Goal: Task Accomplishment & Management: Manage account settings

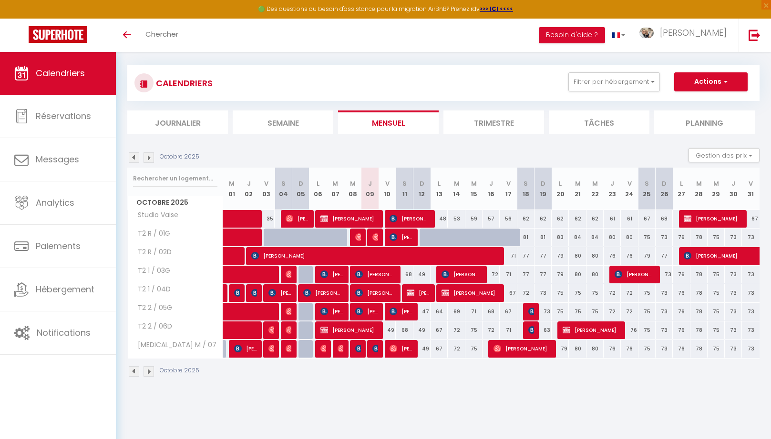
scroll to position [7, 0]
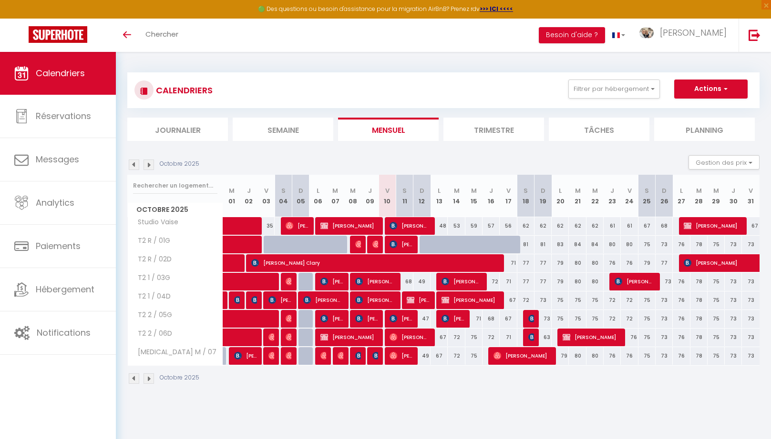
scroll to position [7, 0]
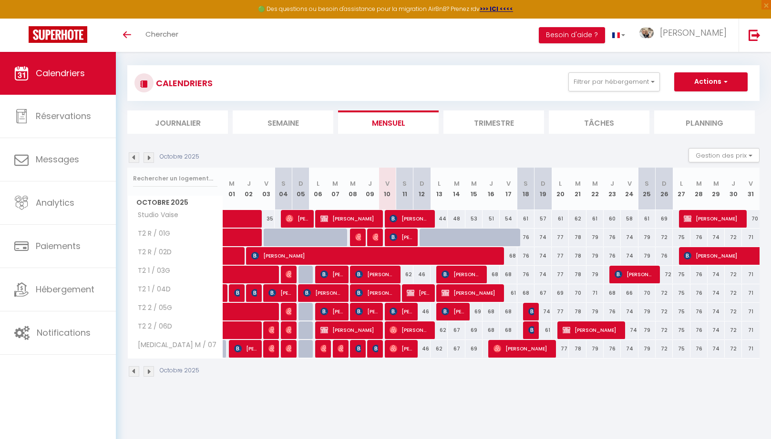
click at [446, 308] on img at bounding box center [445, 312] width 8 height 8
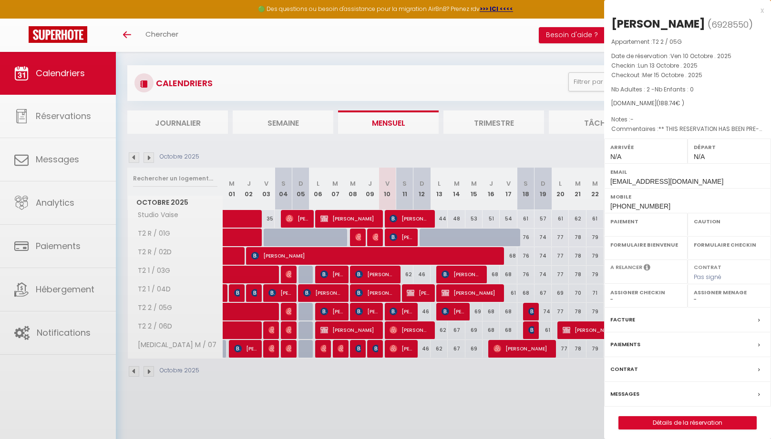
select select "OK"
select select "0"
select select "1"
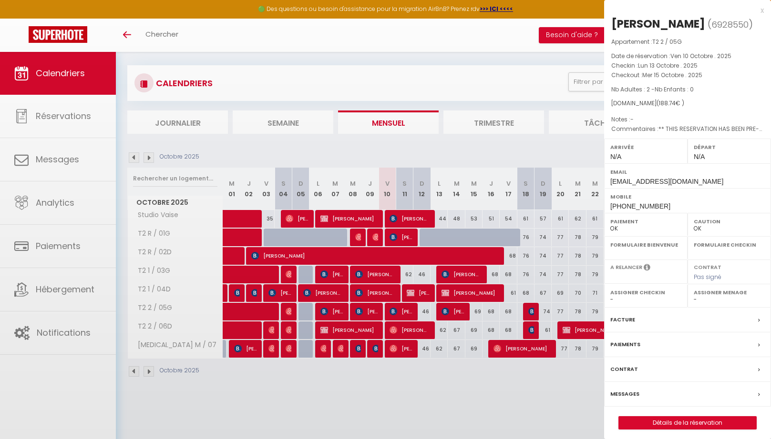
select select
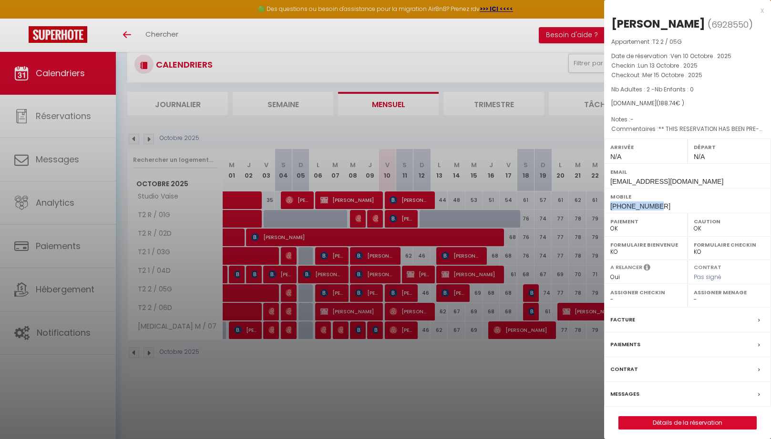
drag, startPoint x: 659, startPoint y: 204, endPoint x: 609, endPoint y: 201, distance: 50.1
click at [609, 201] on div "Mobile +33781714651" at bounding box center [687, 200] width 167 height 25
copy span "+33781714651"
click at [550, 413] on div at bounding box center [385, 219] width 771 height 439
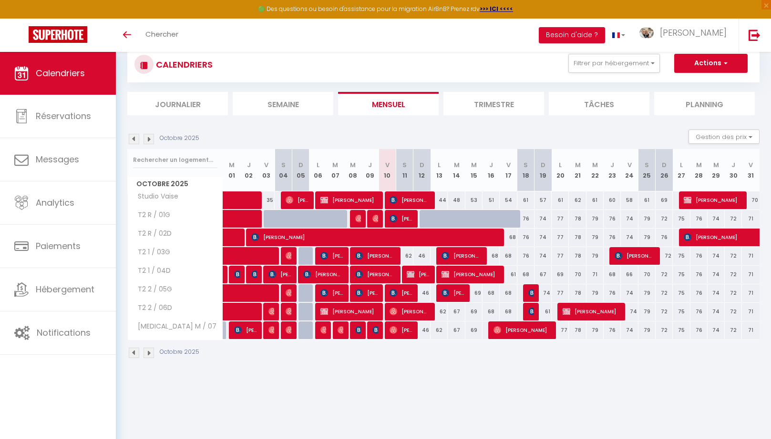
click at [148, 353] on img at bounding box center [148, 353] width 10 height 10
select select "0"
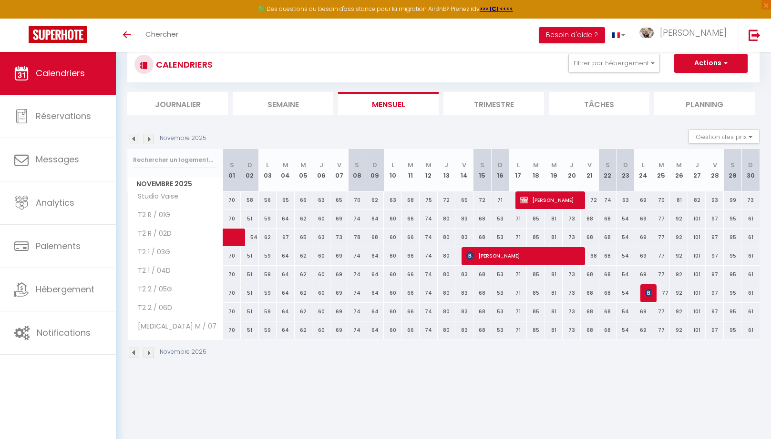
click at [649, 293] on img at bounding box center [649, 293] width 8 height 8
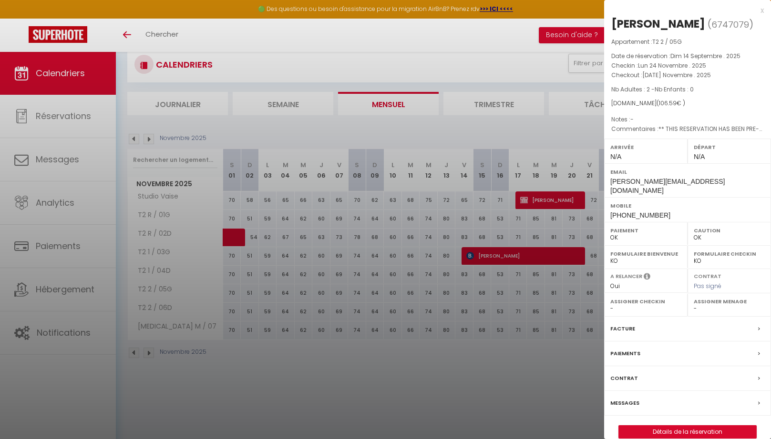
click at [764, 10] on div "x Michel CHONE ( 6747079 ) Appartement : T2 2 / 05G Date de réservation : Dim 1…" at bounding box center [687, 226] width 167 height 453
click at [761, 10] on div "x" at bounding box center [684, 10] width 160 height 11
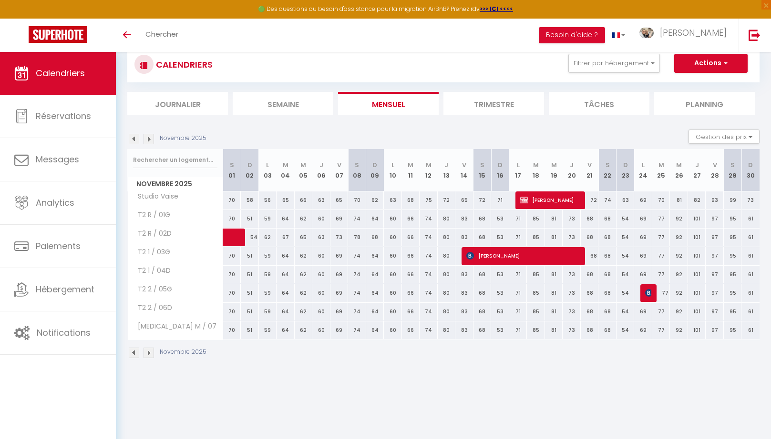
click at [132, 138] on img at bounding box center [134, 139] width 10 height 10
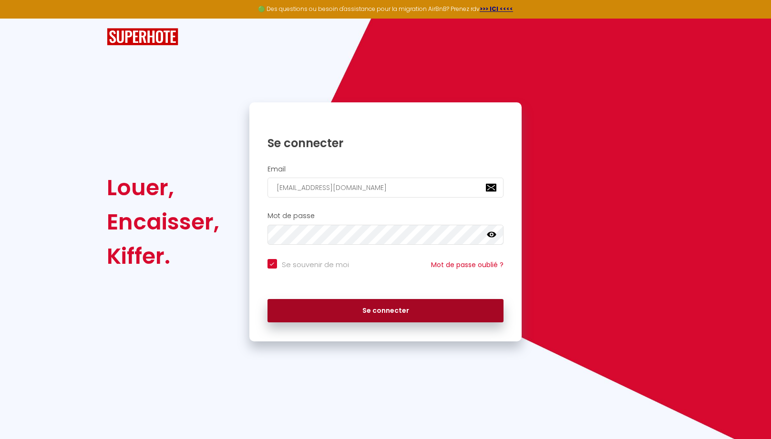
click at [359, 311] on button "Se connecter" at bounding box center [385, 311] width 236 height 24
checkbox input "true"
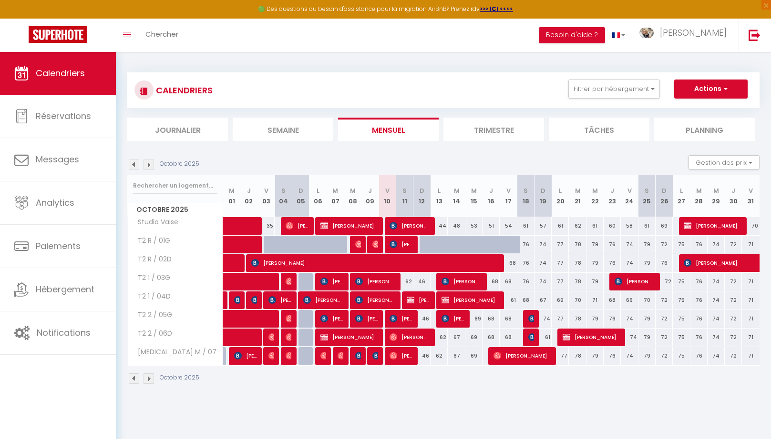
click at [413, 339] on span "Karen Yeni Milingui" at bounding box center [409, 337] width 40 height 18
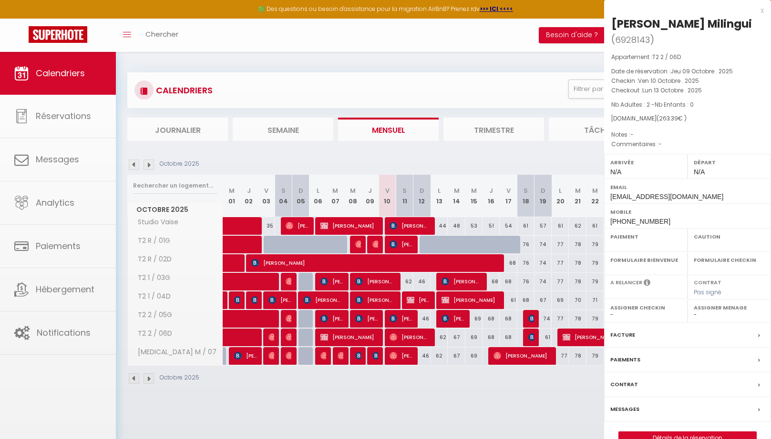
select select "OK"
select select "0"
select select "1"
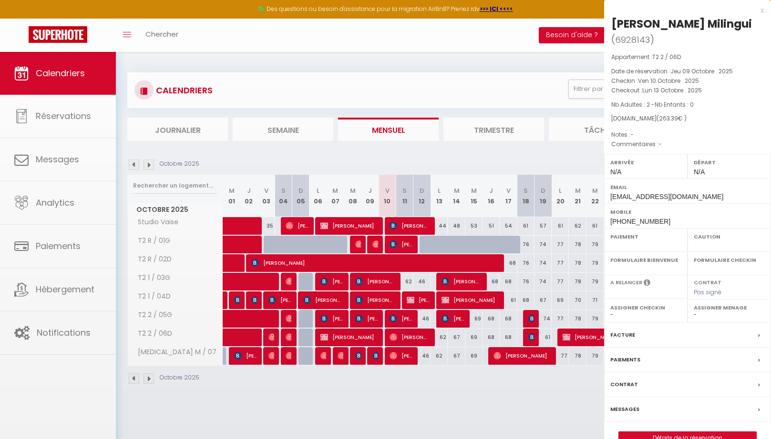
select select
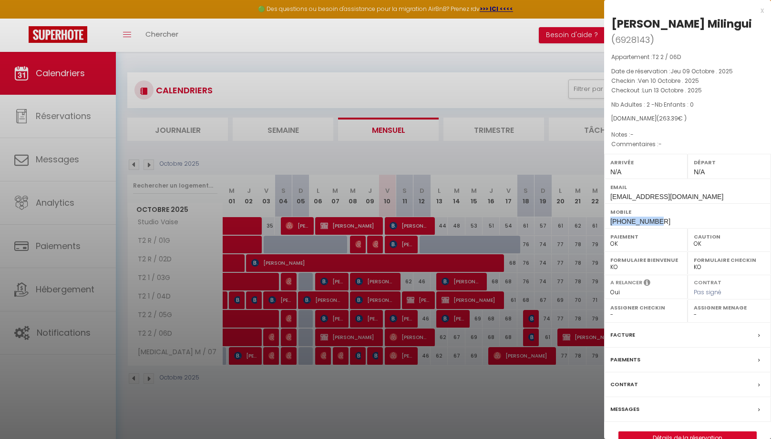
drag, startPoint x: 660, startPoint y: 221, endPoint x: 611, endPoint y: 221, distance: 48.6
click at [611, 221] on div "Mobile +33758276505" at bounding box center [687, 216] width 167 height 25
copy span "+33758276505"
click at [762, 10] on div "x" at bounding box center [684, 10] width 160 height 11
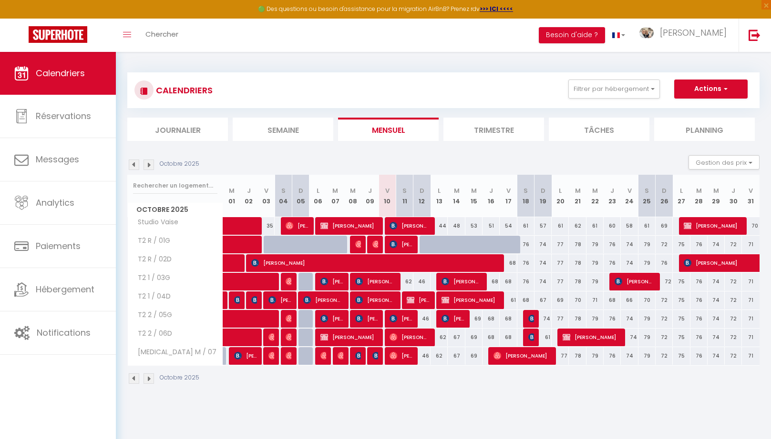
click at [396, 319] on img at bounding box center [393, 319] width 8 height 8
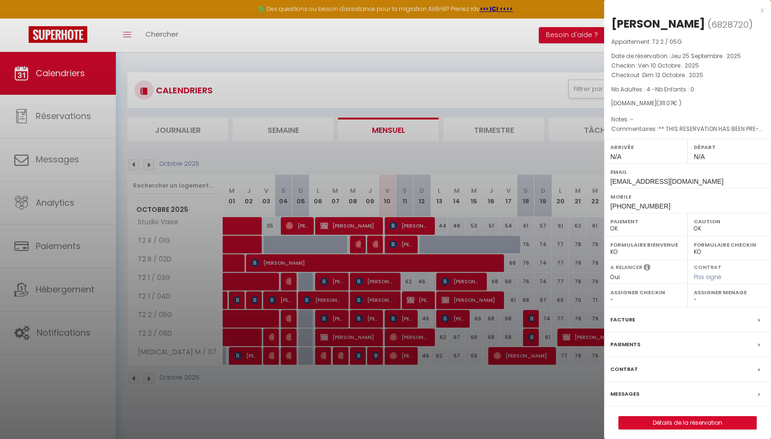
drag, startPoint x: 763, startPoint y: 10, endPoint x: 643, endPoint y: 90, distance: 143.7
click at [763, 10] on div "x" at bounding box center [684, 10] width 160 height 11
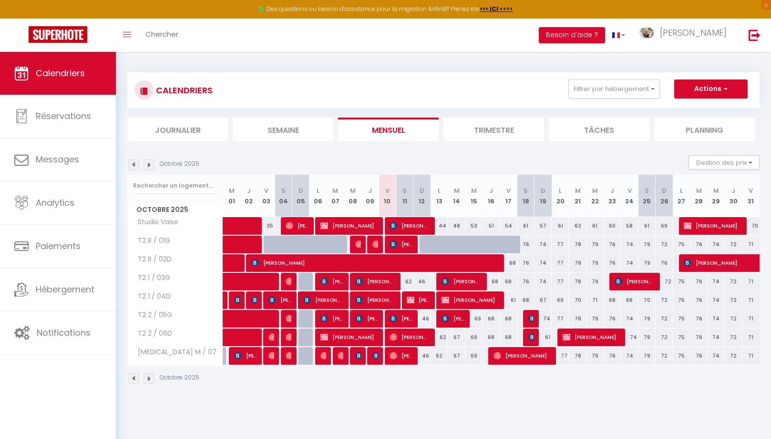
click at [530, 321] on img at bounding box center [532, 319] width 8 height 8
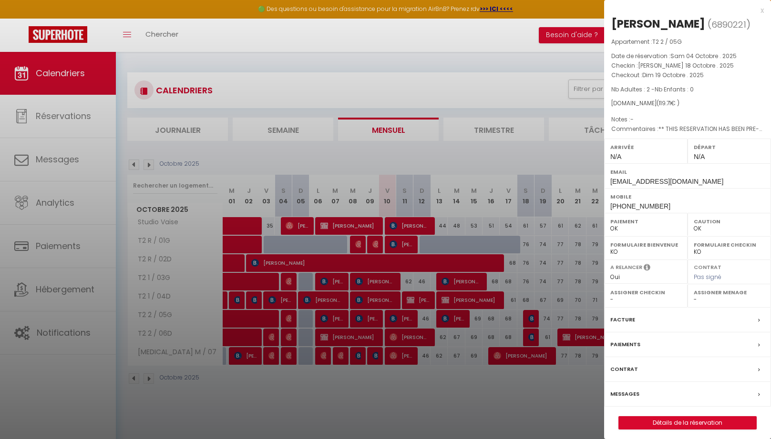
click at [530, 340] on div at bounding box center [385, 219] width 771 height 439
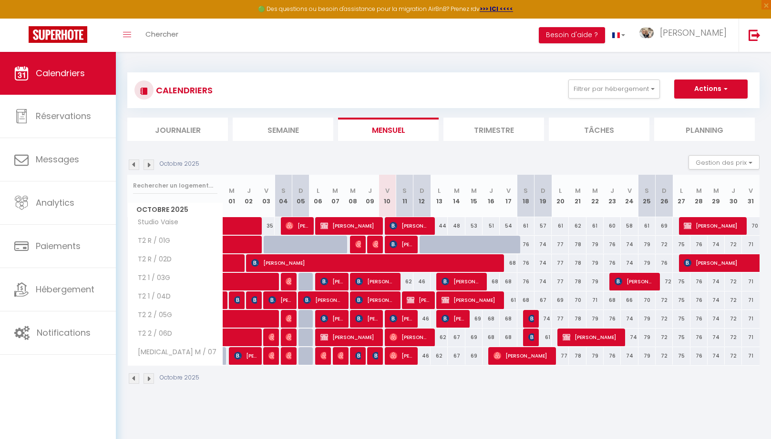
click at [530, 340] on span "[PERSON_NAME]" at bounding box center [531, 337] width 6 height 18
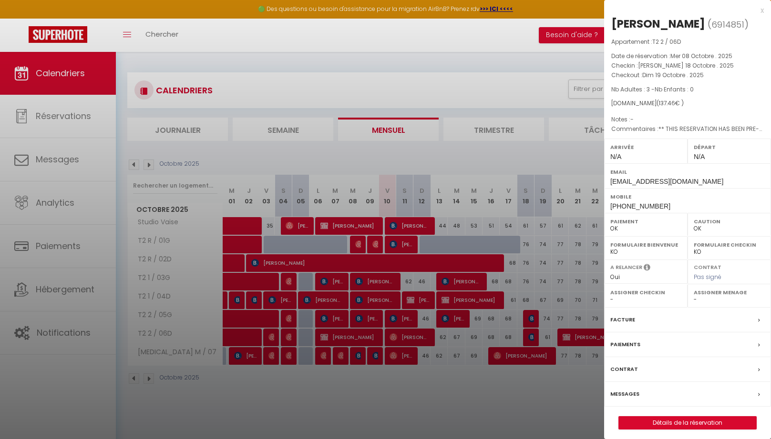
click at [765, 11] on div "x Manon Touati ( 6914851 ) Appartement : T2 2 / 06D Date de réservation : Mer 0…" at bounding box center [687, 222] width 167 height 444
drag, startPoint x: 763, startPoint y: 12, endPoint x: 711, endPoint y: 81, distance: 85.4
click at [763, 12] on div "x" at bounding box center [684, 10] width 160 height 11
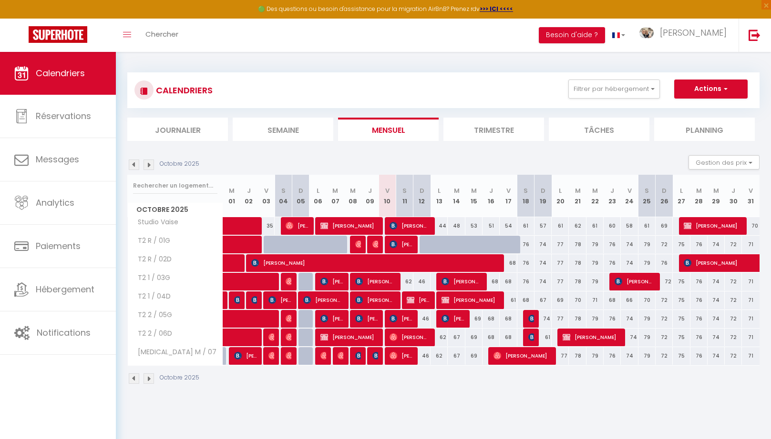
click at [462, 320] on span "Hemon Laura" at bounding box center [452, 319] width 23 height 18
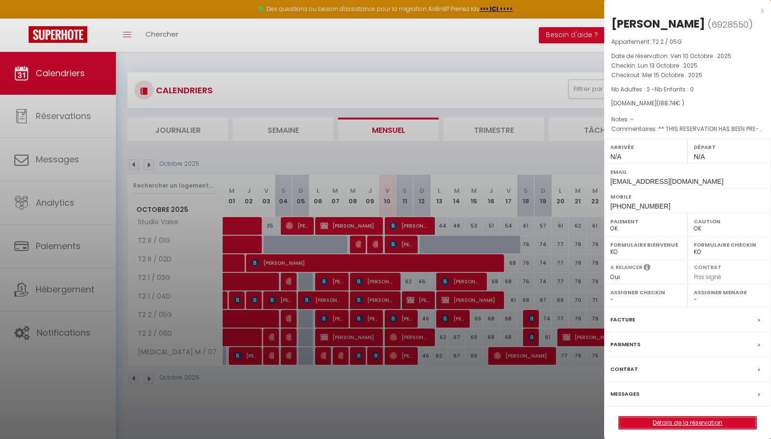
click at [665, 423] on link "Détails de la réservation" at bounding box center [687, 423] width 137 height 12
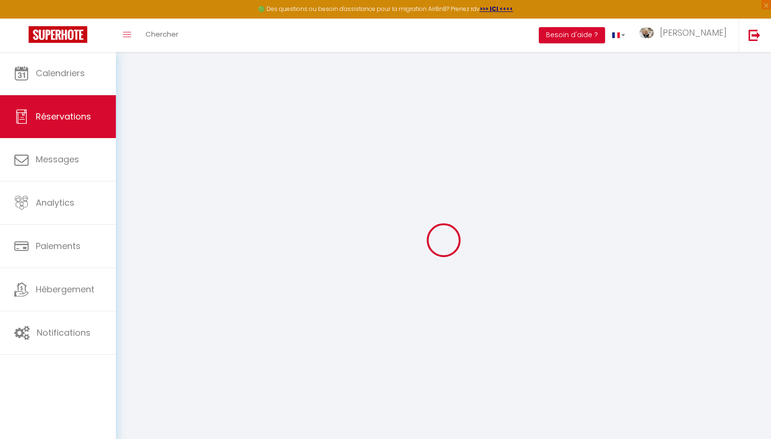
type input "Hemon"
type input "Laura"
type input "hlaura.129992@guest.booking.com"
type input "+33781714651"
type input "47 avenue des Etangs"
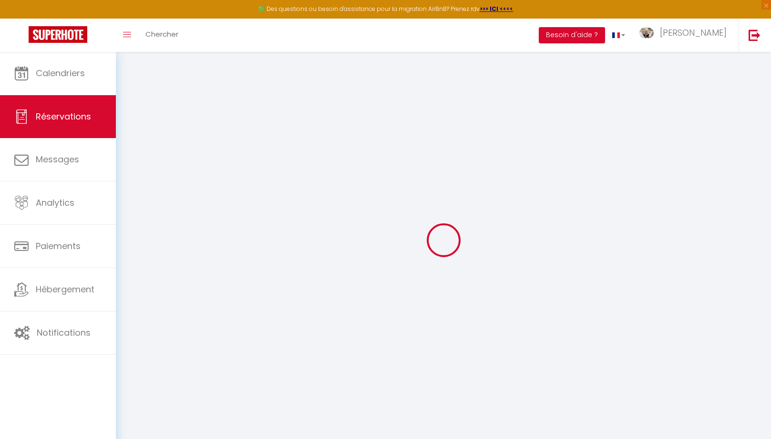
type input "Fleury sur Orne"
select select "FR"
type input "30.84"
type input "2.64"
select select "55969"
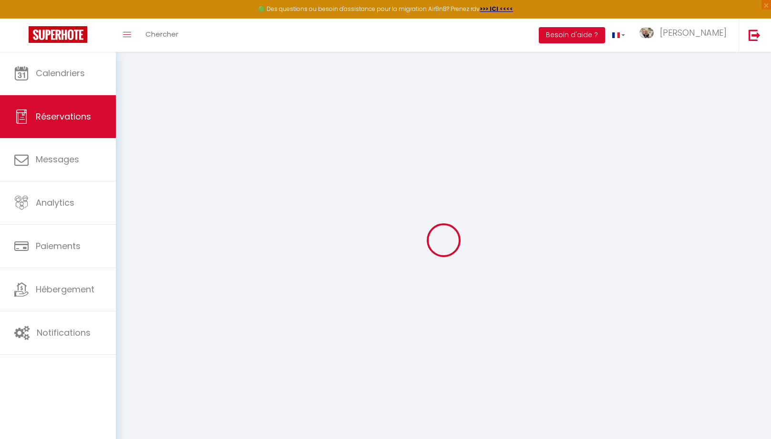
select select "1"
select select
type input "2"
select select "12"
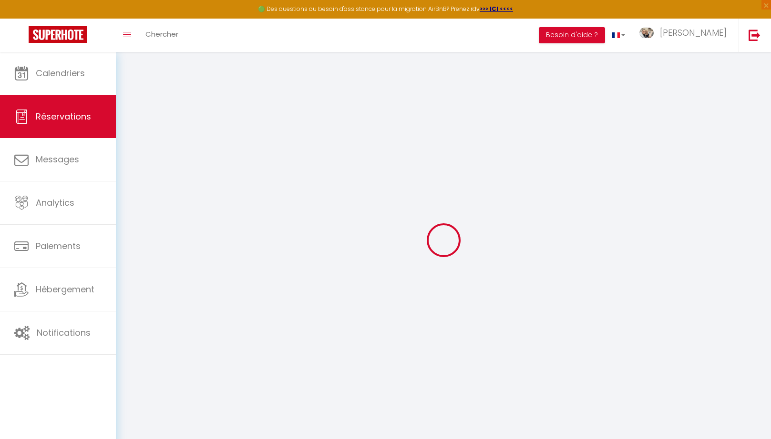
select select "15"
type input "146.42"
checkbox input "false"
type input "0"
select select "2"
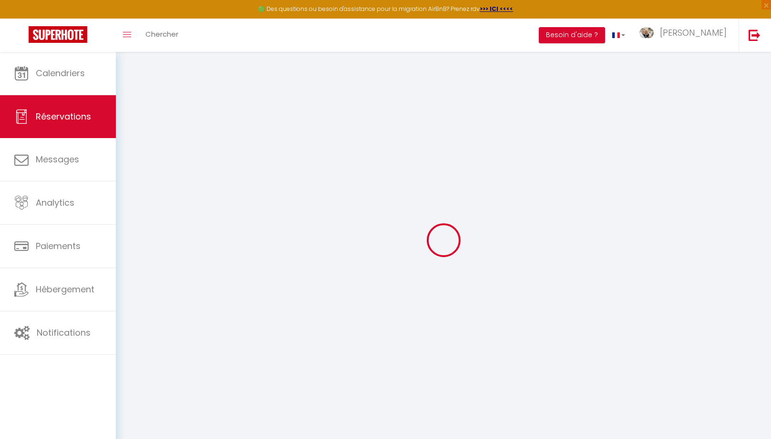
type input "0"
select select
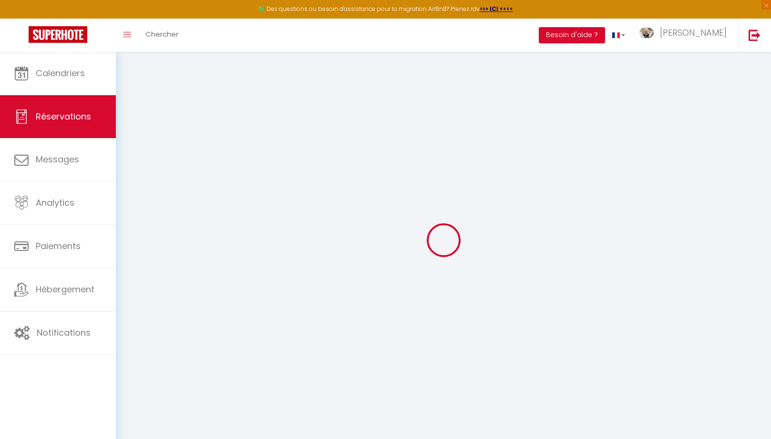
checkbox input "false"
select select
checkbox input "false"
select select
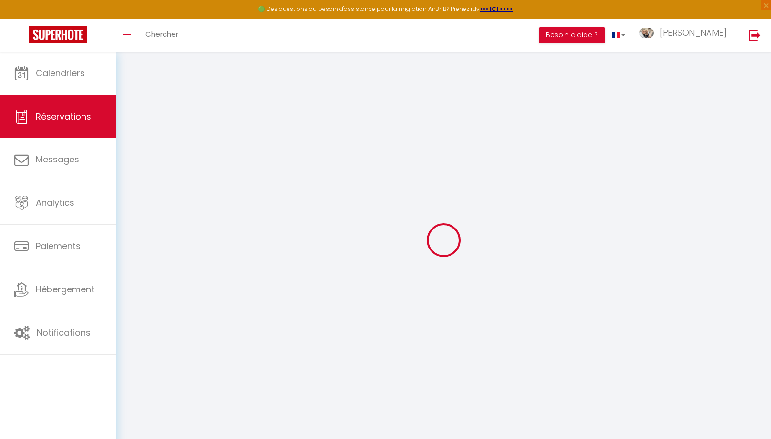
select select
checkbox input "false"
select select
checkbox input "false"
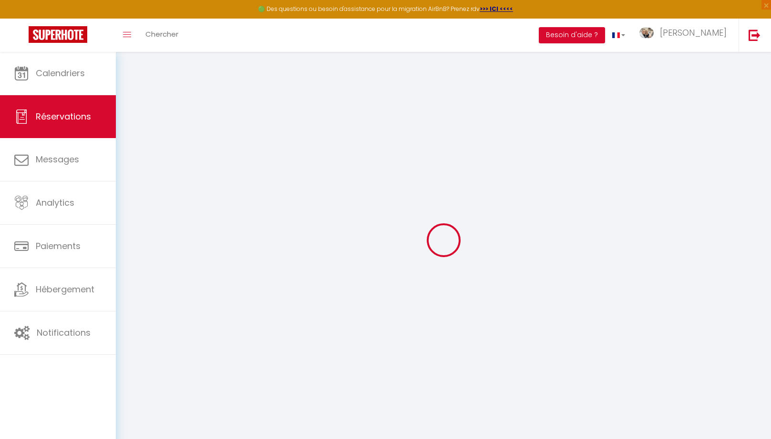
type textarea "** THIS RESERVATION HAS BEEN PRE-PAID ** Reservation has a cancellation grace p…"
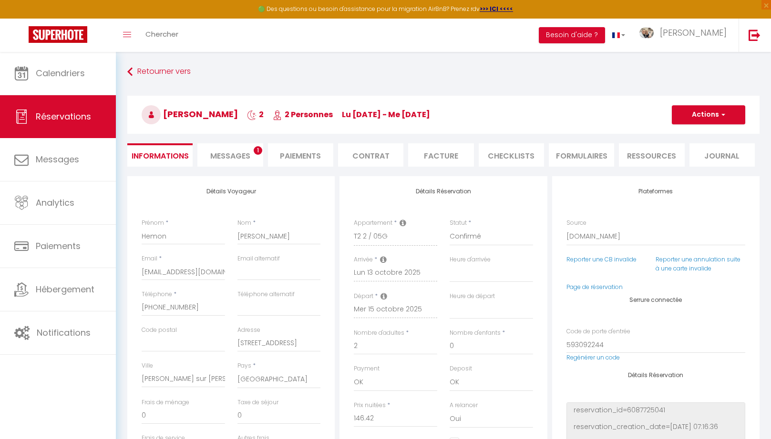
type input "35"
type input "7.32"
select select
checkbox input "false"
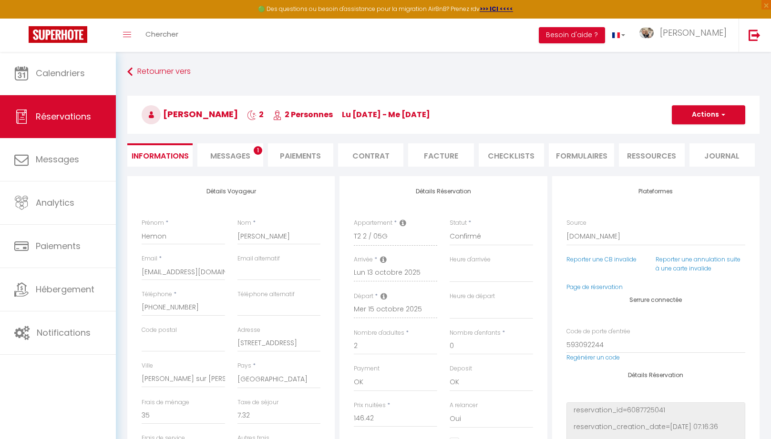
select select
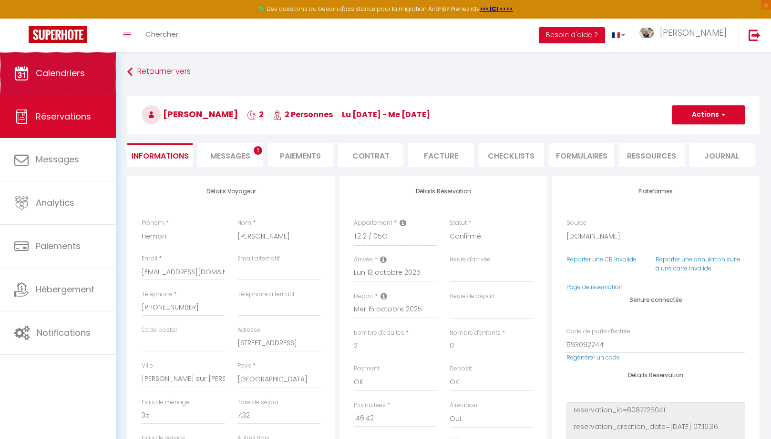
click at [88, 85] on link "Calendriers" at bounding box center [58, 73] width 116 height 43
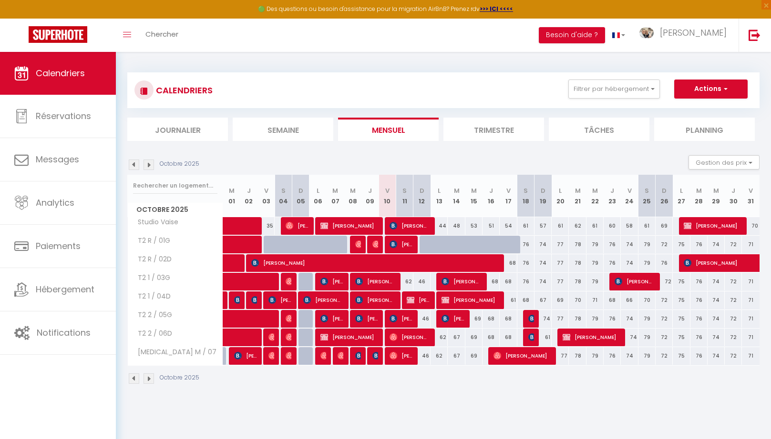
click at [458, 316] on span "Hemon Laura" at bounding box center [452, 319] width 23 height 18
select select "OK"
select select "0"
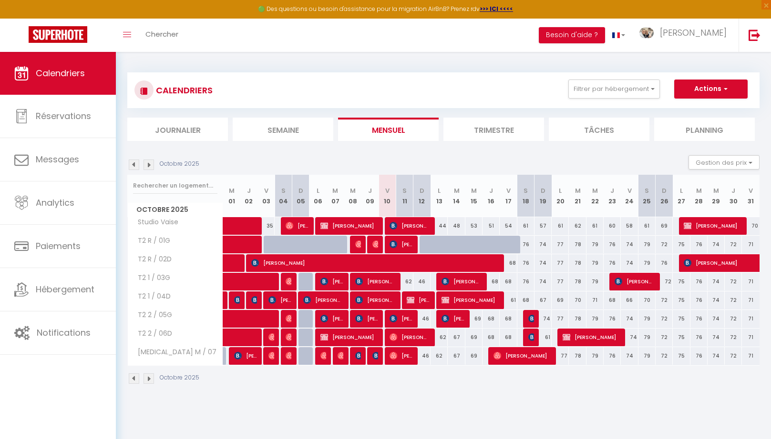
select select "1"
select select
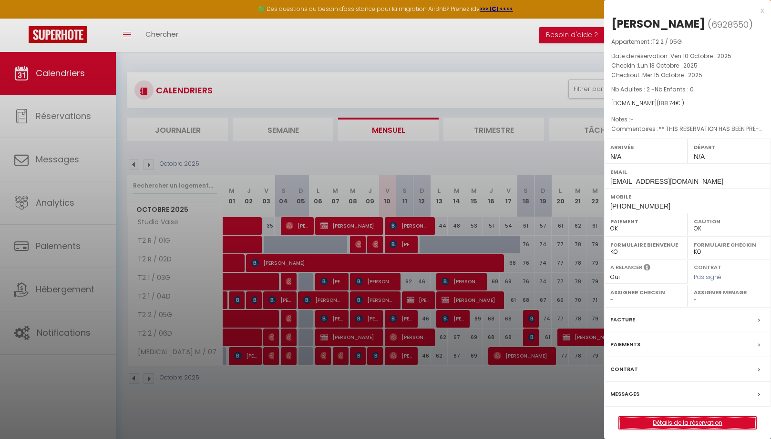
drag, startPoint x: 658, startPoint y: 424, endPoint x: 652, endPoint y: 421, distance: 6.8
click at [658, 424] on link "Détails de la réservation" at bounding box center [687, 423] width 137 height 12
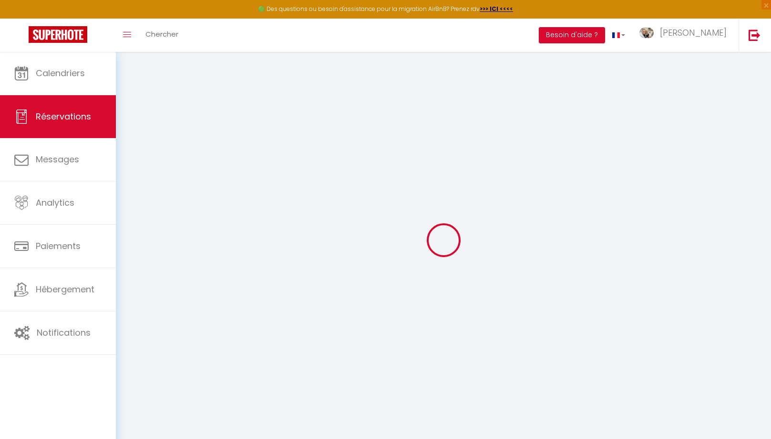
select select
checkbox input "false"
select select
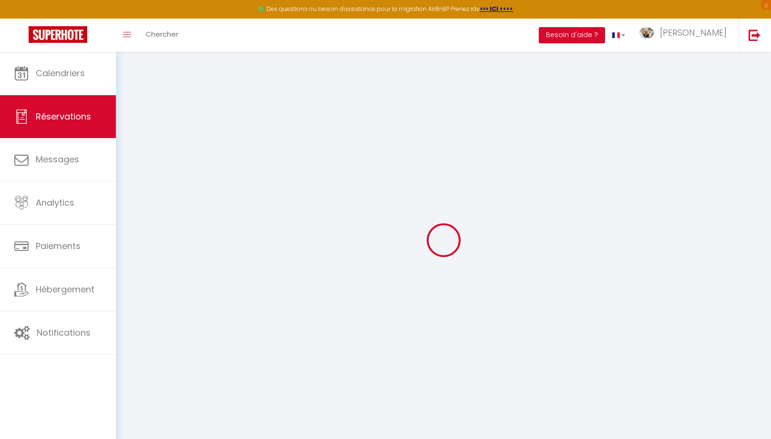
checkbox input "false"
select select
checkbox input "false"
type textarea "** THIS RESERVATION HAS BEEN PRE-PAID ** Reservation has a cancellation grace p…"
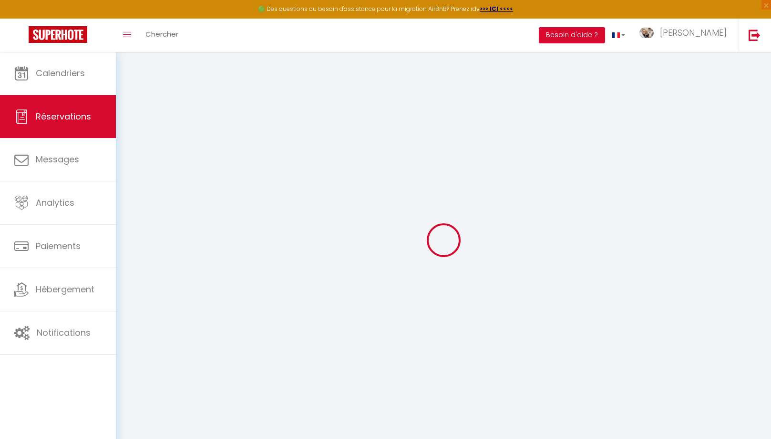
select select
checkbox input "false"
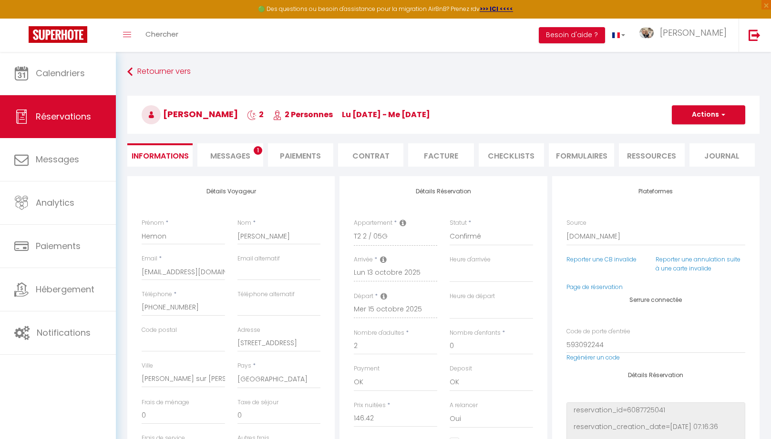
type input "35"
type input "7.32"
select select
checkbox input "false"
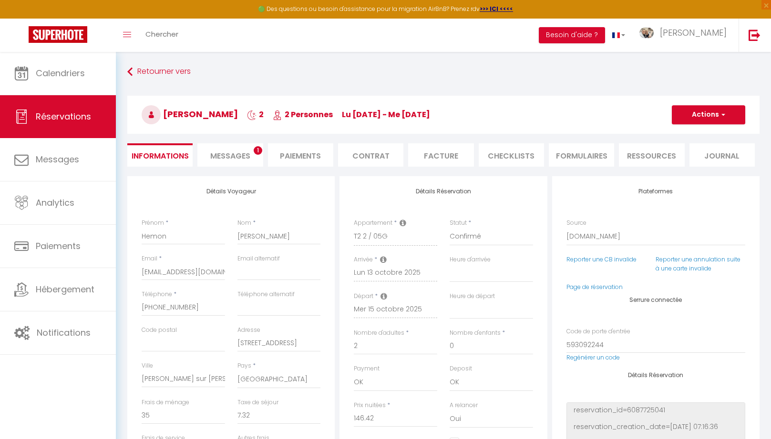
select select
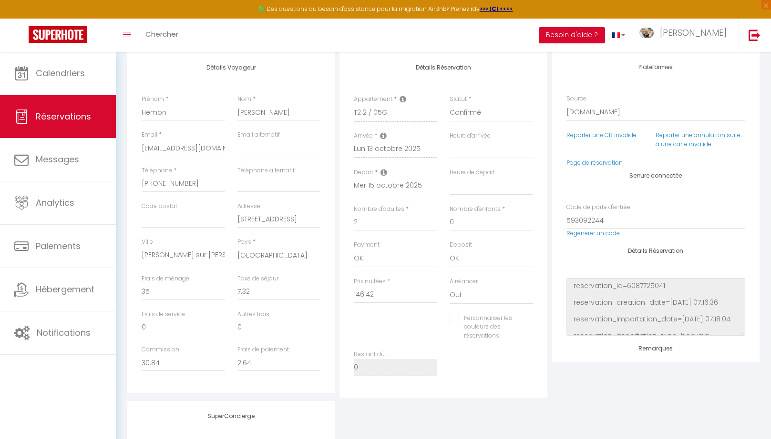
scroll to position [122, 0]
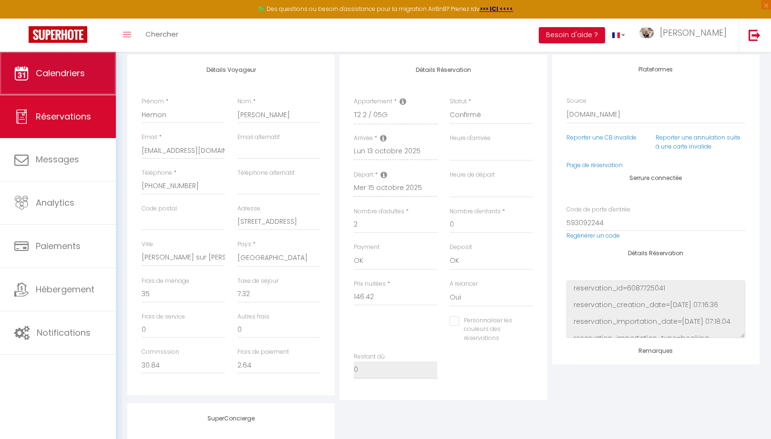
click at [95, 84] on link "Calendriers" at bounding box center [58, 73] width 116 height 43
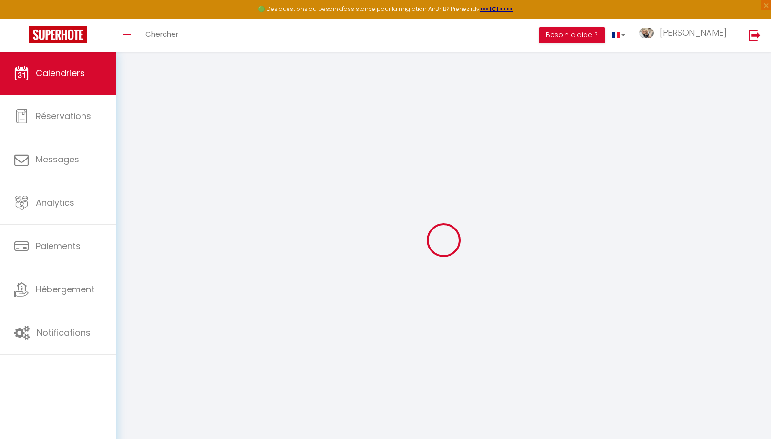
select select
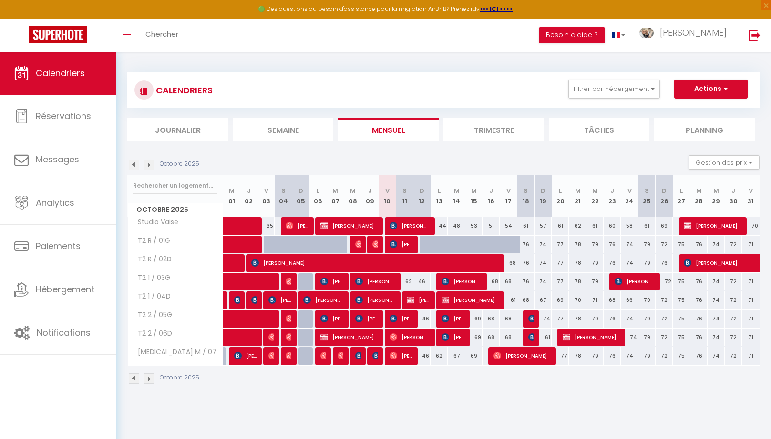
click at [449, 318] on img at bounding box center [445, 319] width 8 height 8
select select "OK"
select select "0"
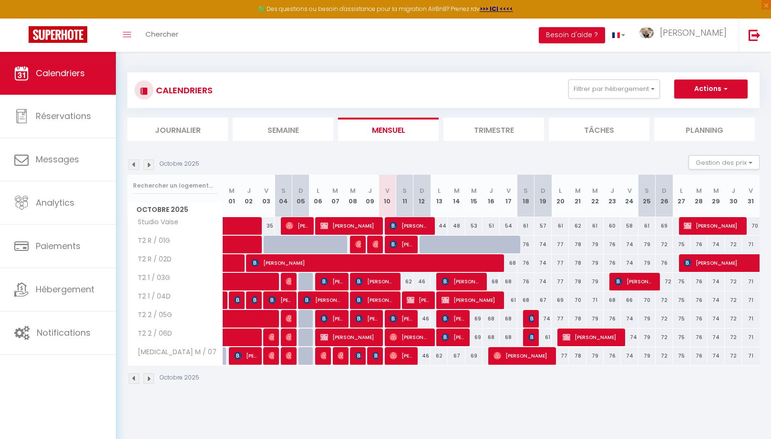
select select "1"
select select
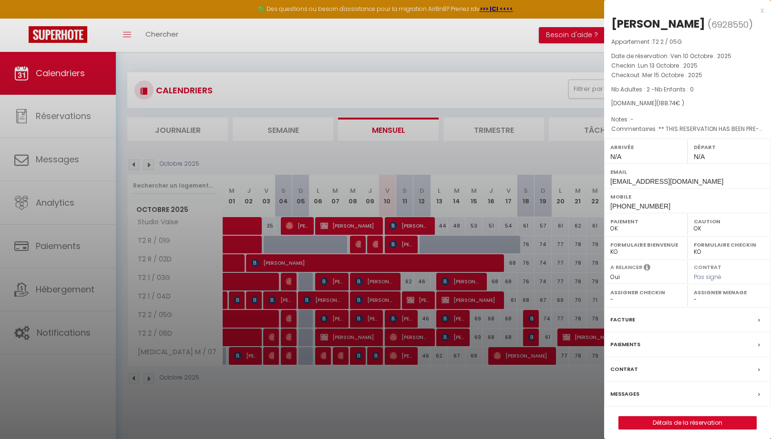
click at [629, 391] on label "Messages" at bounding box center [624, 394] width 29 height 10
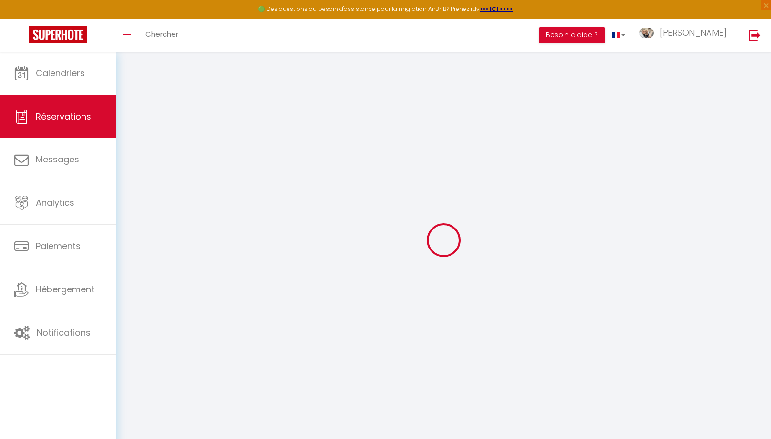
select select
checkbox input "false"
select select
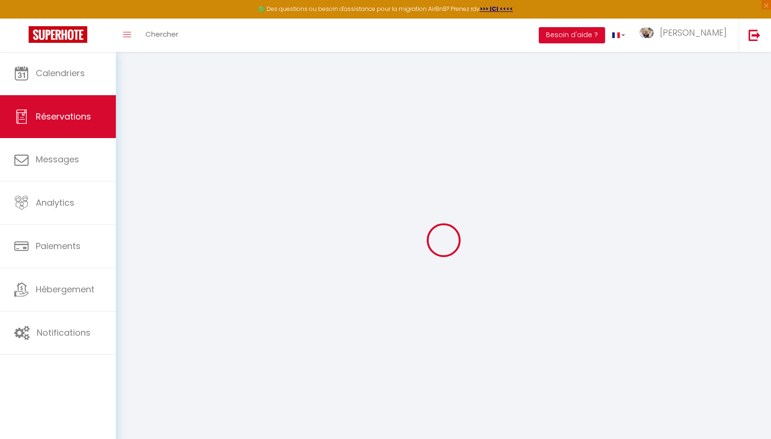
checkbox input "false"
type textarea "** THIS RESERVATION HAS BEEN PRE-PAID ** Reservation has a cancellation grace p…"
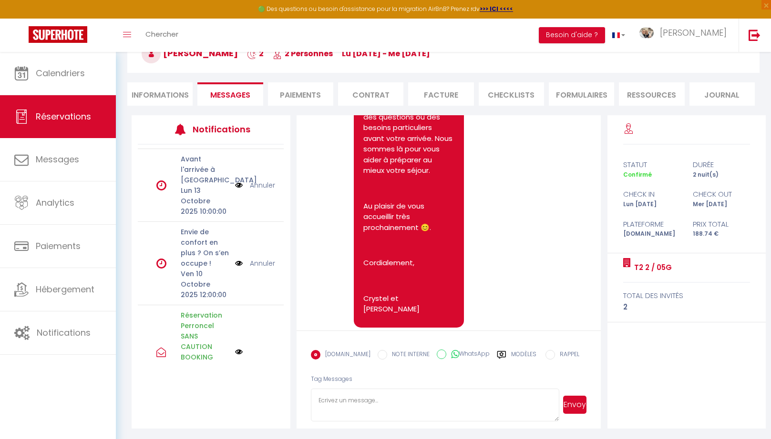
scroll to position [289, 0]
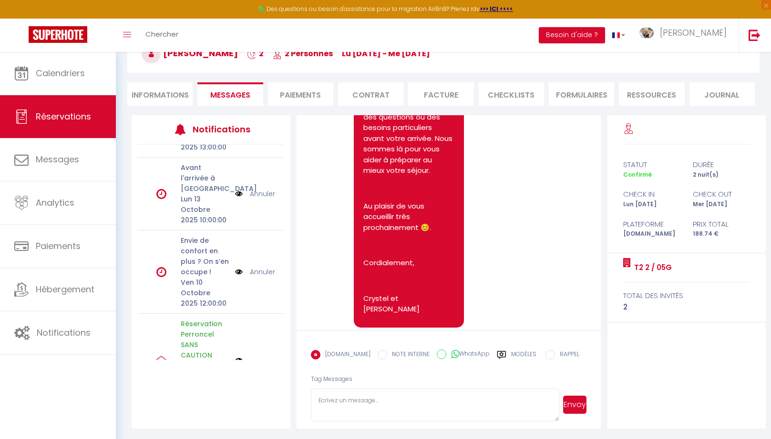
click at [263, 267] on link "Annuler" at bounding box center [262, 272] width 25 height 10
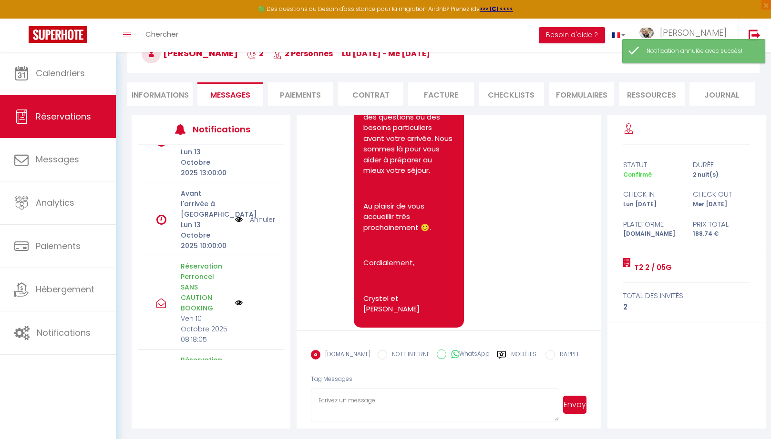
scroll to position [255, 0]
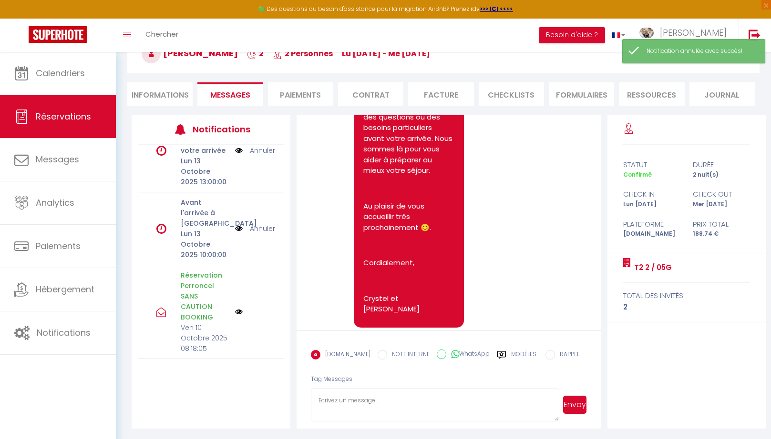
click at [264, 224] on link "Annuler" at bounding box center [262, 229] width 25 height 10
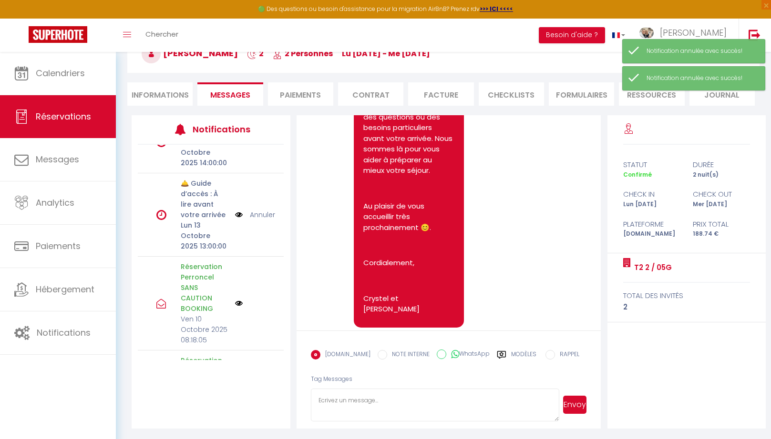
click at [262, 213] on link "Annuler" at bounding box center [262, 215] width 25 height 10
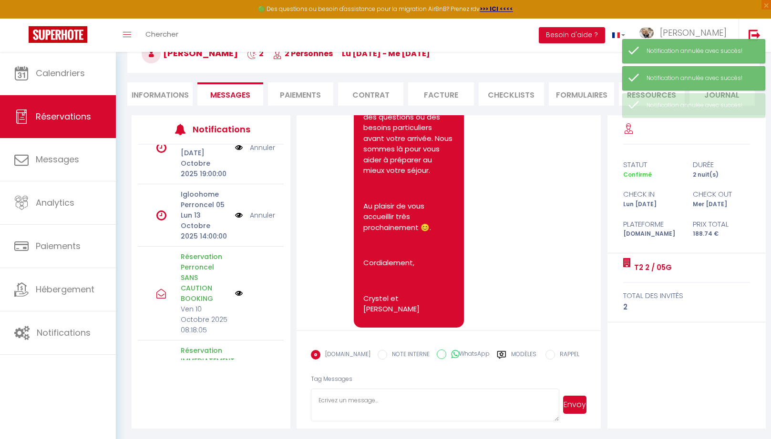
click at [260, 212] on link "Annuler" at bounding box center [262, 215] width 25 height 10
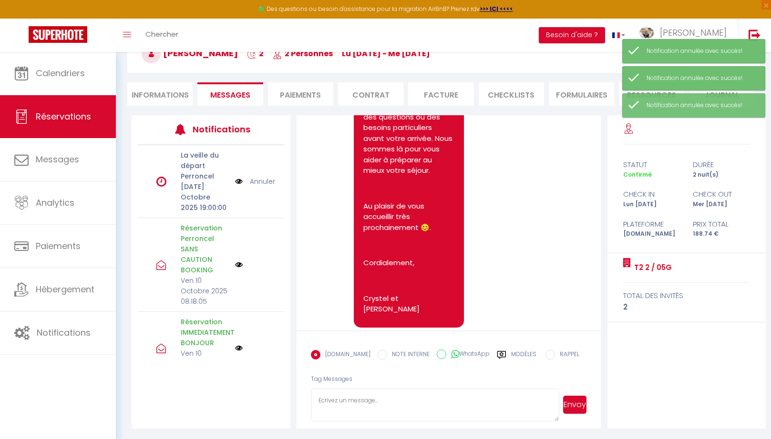
click at [261, 179] on link "Annuler" at bounding box center [262, 181] width 25 height 10
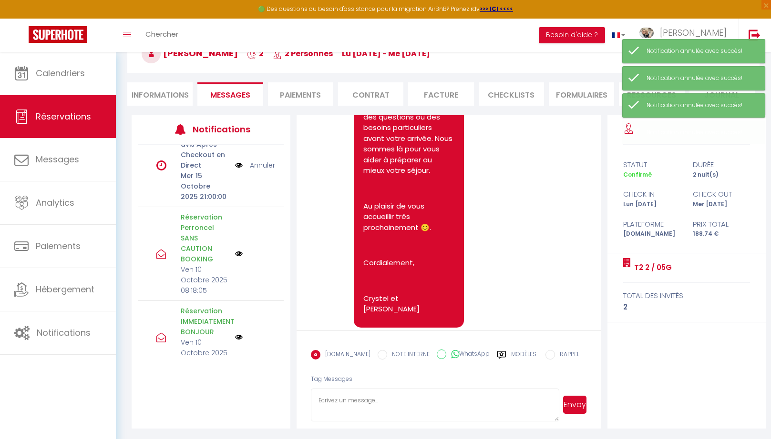
scroll to position [0, 0]
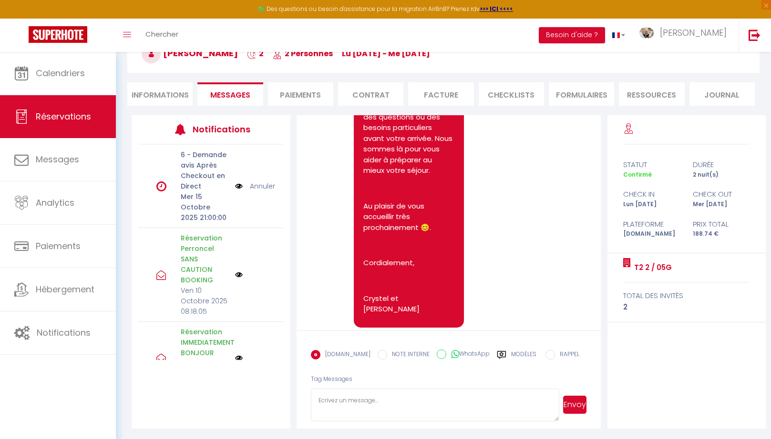
click at [262, 184] on link "Annuler" at bounding box center [262, 186] width 25 height 10
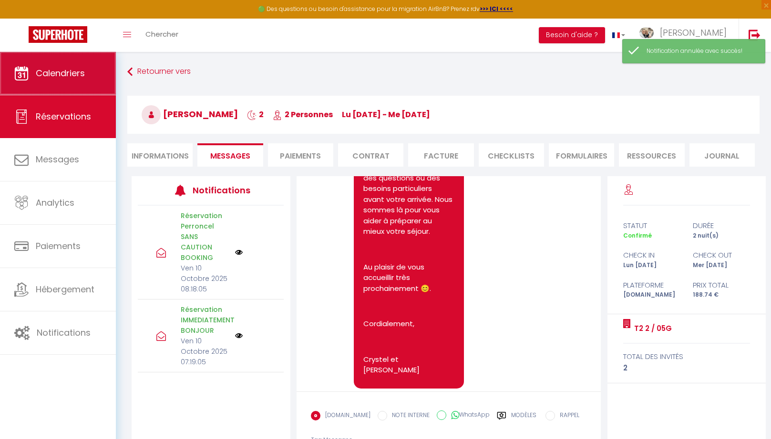
click at [84, 79] on span "Calendriers" at bounding box center [60, 73] width 49 height 12
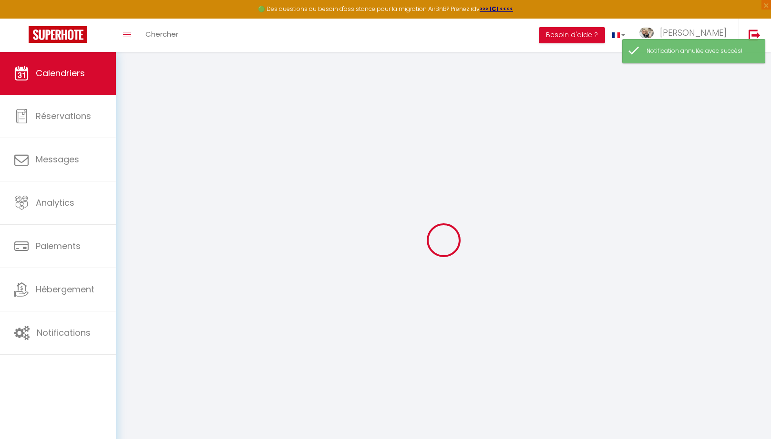
select select
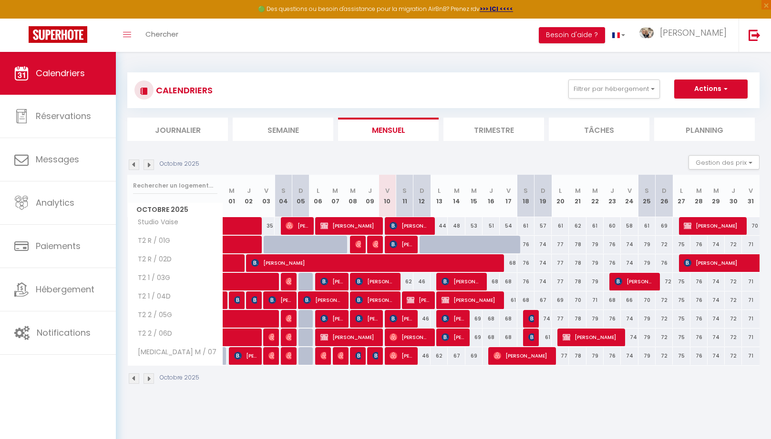
click at [456, 339] on span "Hemon Laura" at bounding box center [452, 337] width 23 height 18
select select "OK"
select select "0"
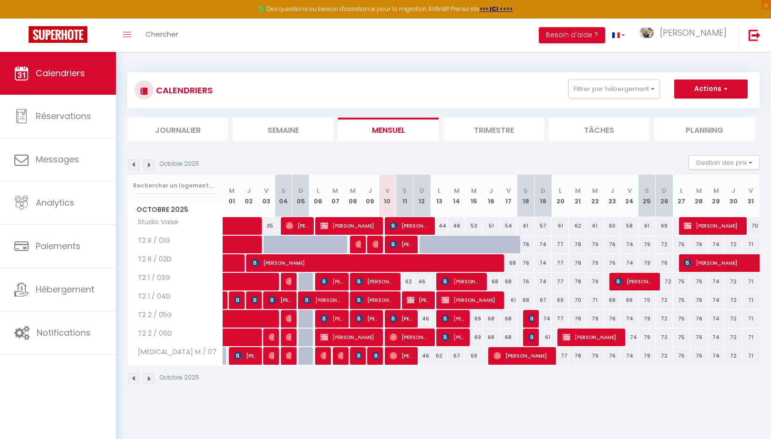
select select "1"
select select
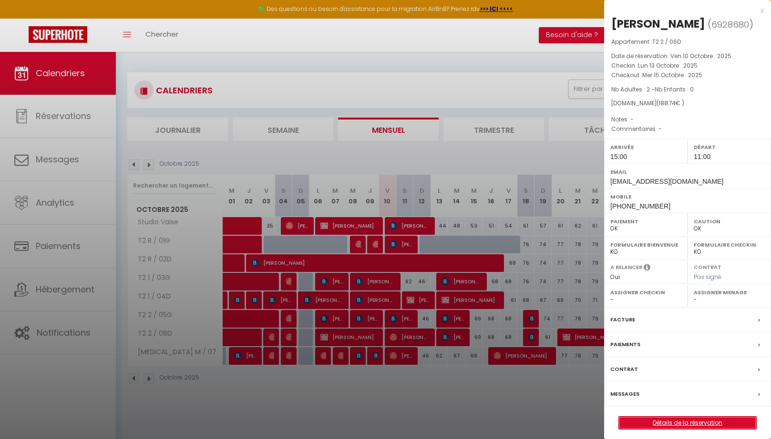
click at [664, 418] on link "Détails de la réservation" at bounding box center [687, 423] width 137 height 12
select select
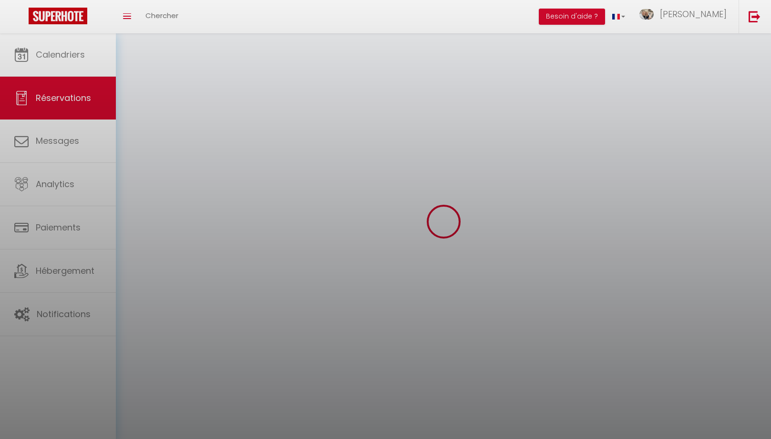
select select
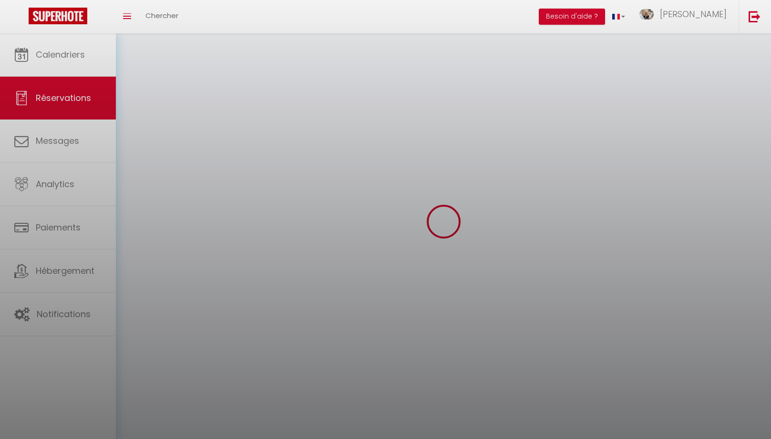
select select
checkbox input "false"
select select
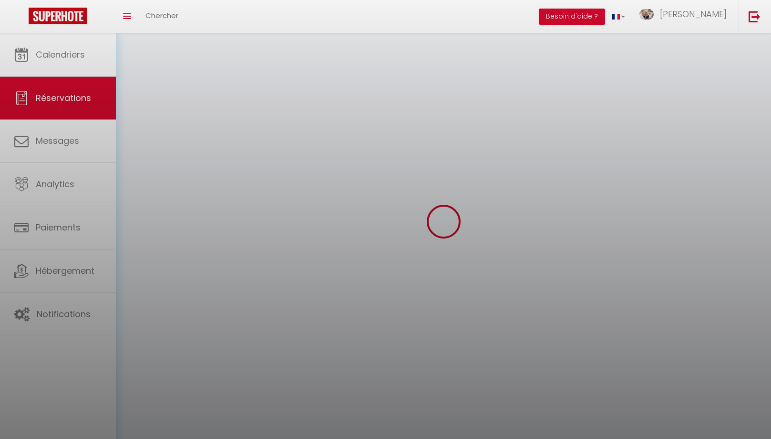
select select
checkbox input "false"
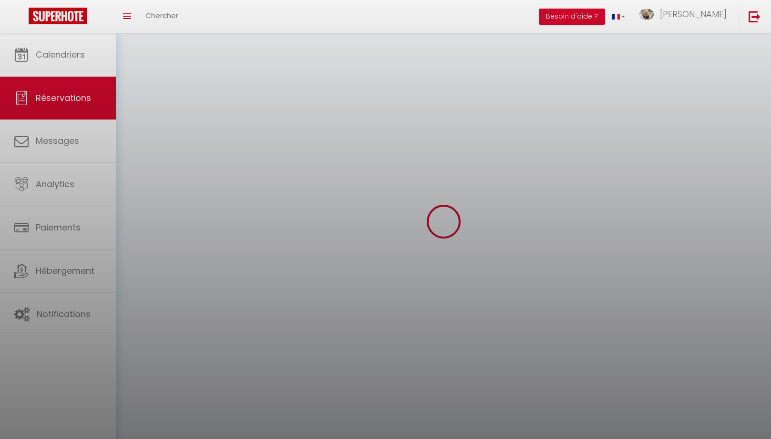
select select
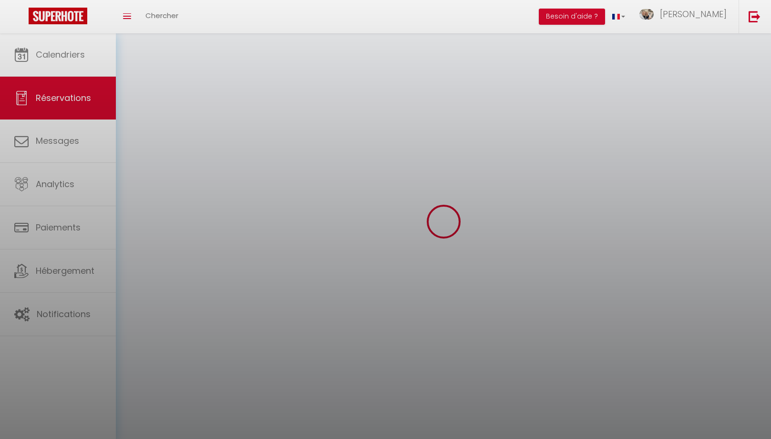
checkbox input "false"
select select
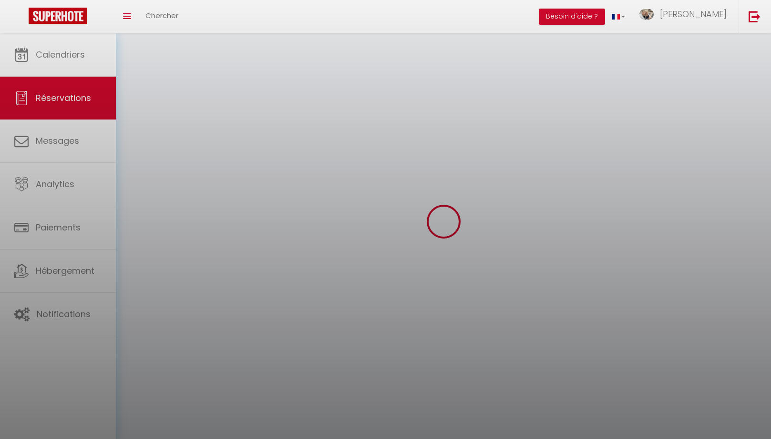
select select
checkbox input "false"
select select
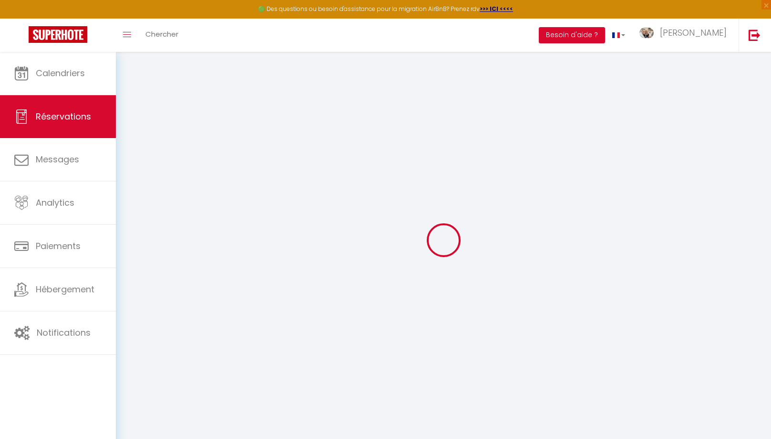
type input "Hemon"
type input "Laura"
type input "hlaura.129992@guest.booking.com"
type input "+33781714651"
type input "47 avenue des Etangs"
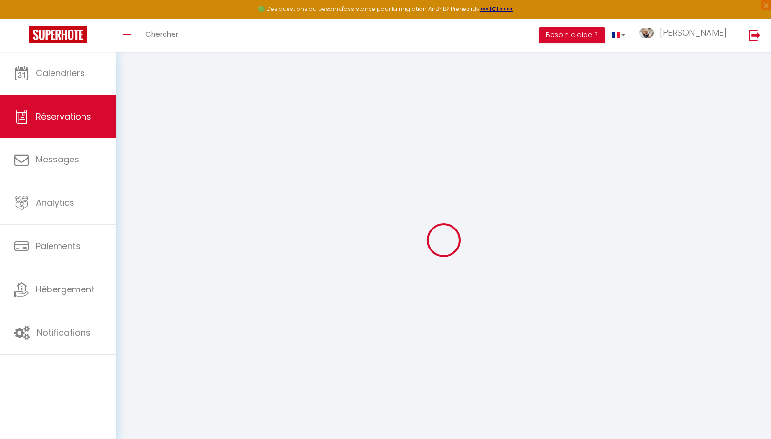
type input "Fleury sur Orne"
select select "FR"
type input "30.84"
type input "2.64"
select select "55970"
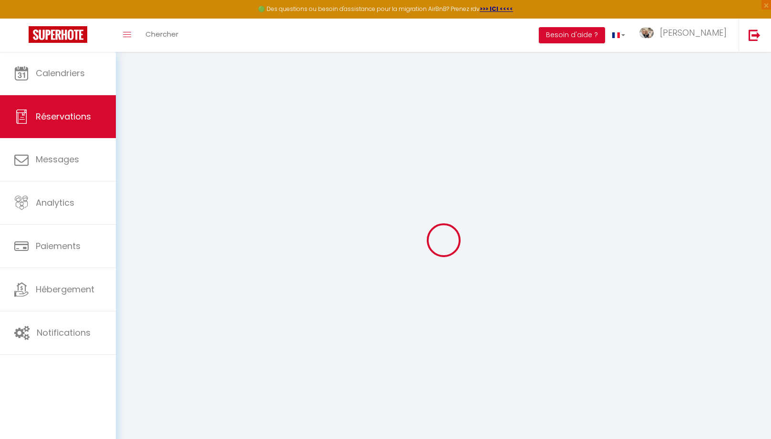
select select "1"
select select
type input "2"
select select "12"
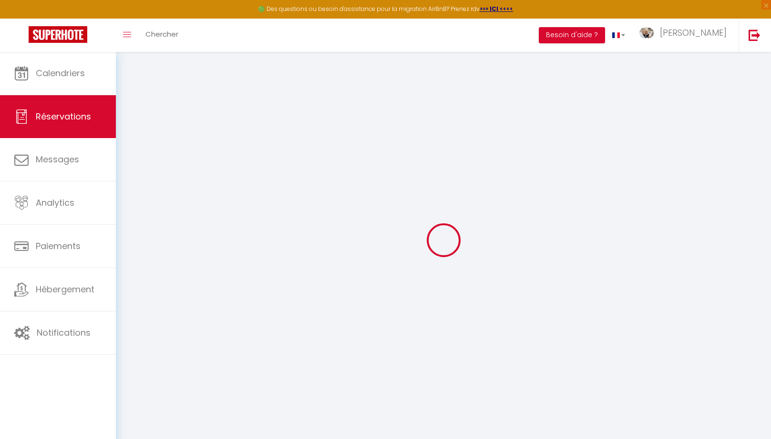
select select
type input "146.42"
checkbox input "false"
type input "0"
select select "2"
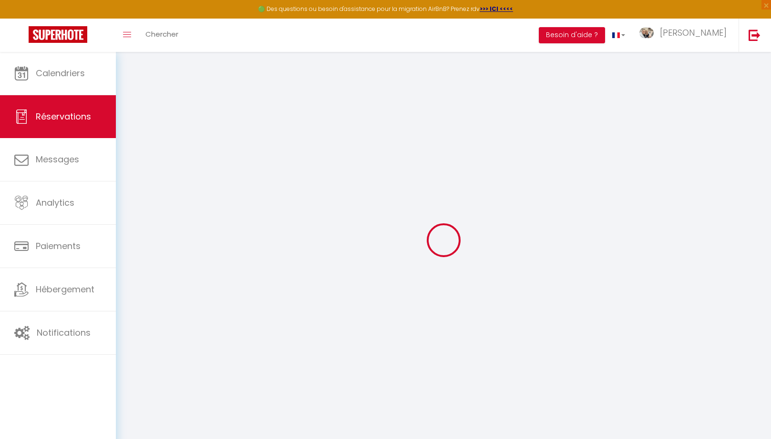
type input "0"
select select
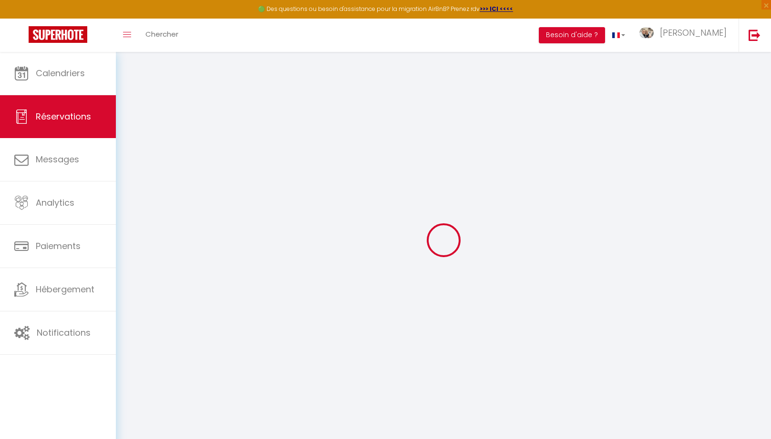
select select "15"
checkbox input "false"
select select
checkbox input "false"
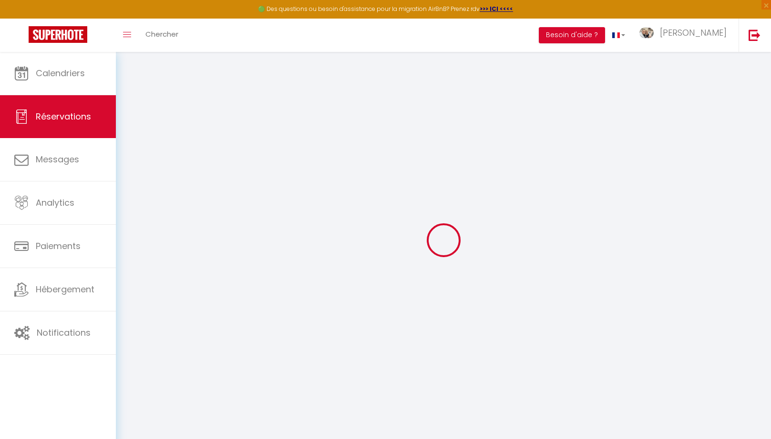
select select
checkbox input "false"
select select
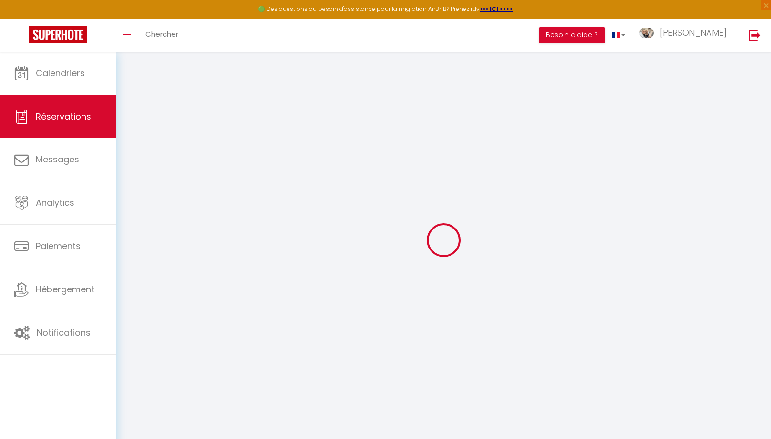
checkbox input "false"
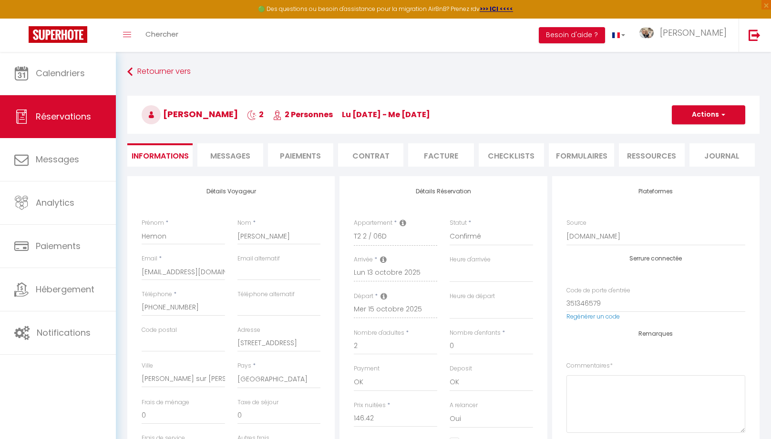
type input "35"
type input "7.32"
select select
checkbox input "false"
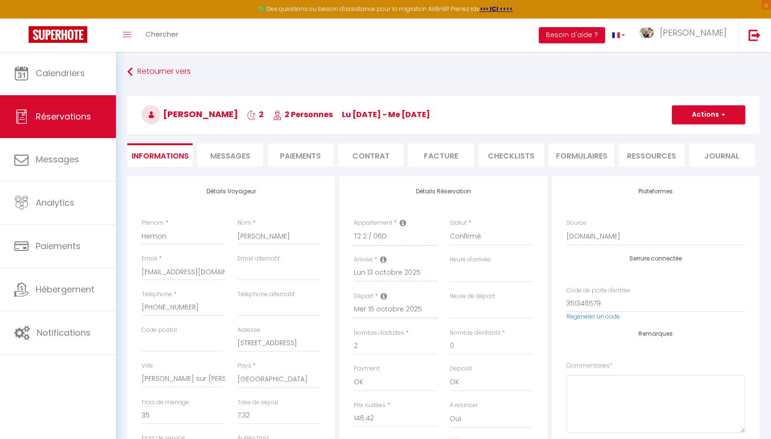
select select "15:00"
select select "11:00"
click at [234, 160] on span "Messages" at bounding box center [230, 156] width 40 height 11
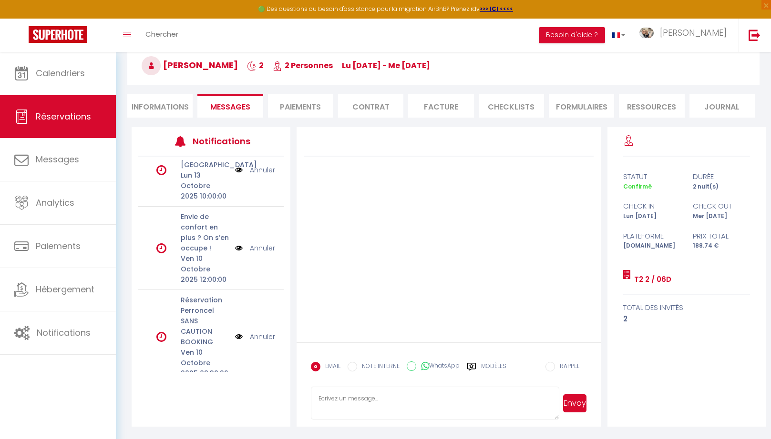
scroll to position [51, 0]
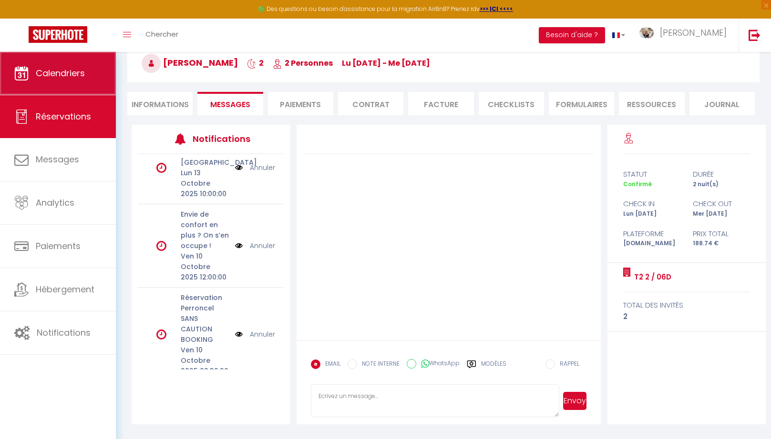
click at [75, 82] on link "Calendriers" at bounding box center [58, 73] width 116 height 43
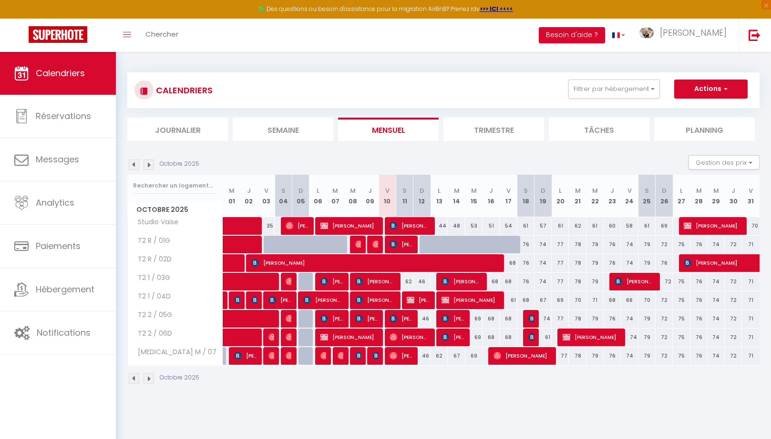
click at [454, 319] on span "Hemon Laura" at bounding box center [452, 319] width 23 height 18
select select "OK"
select select "0"
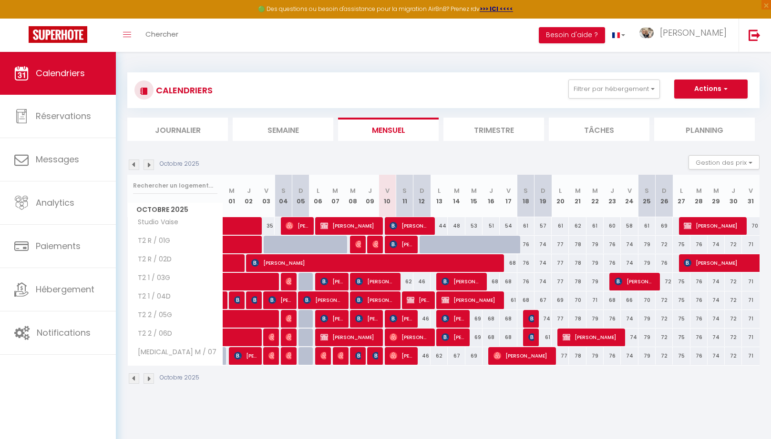
select select "1"
select select
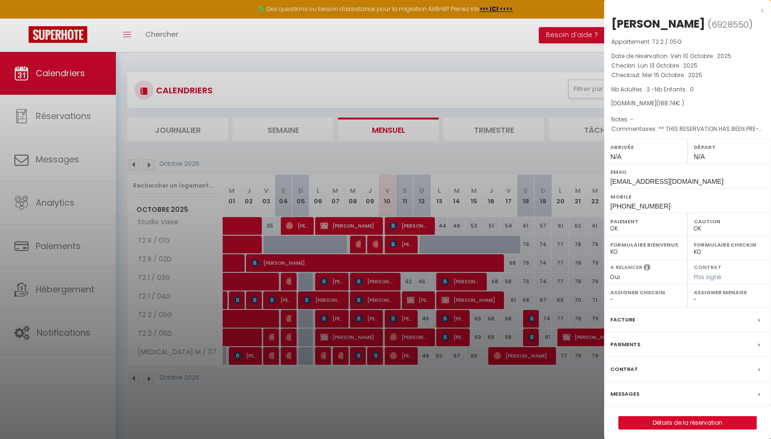
click at [632, 389] on label "Messages" at bounding box center [624, 394] width 29 height 10
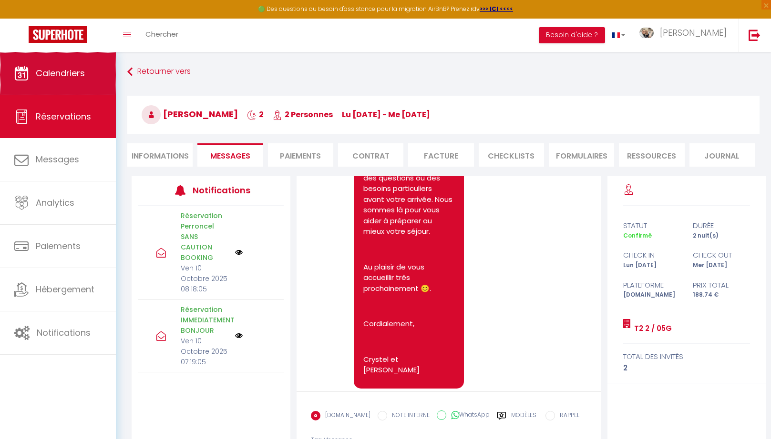
click at [62, 68] on span "Calendriers" at bounding box center [60, 73] width 49 height 12
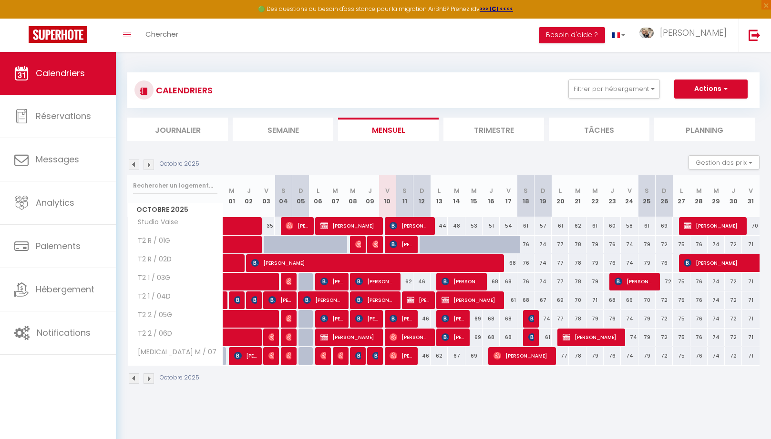
click at [457, 337] on span "Hemon Laura" at bounding box center [452, 337] width 23 height 18
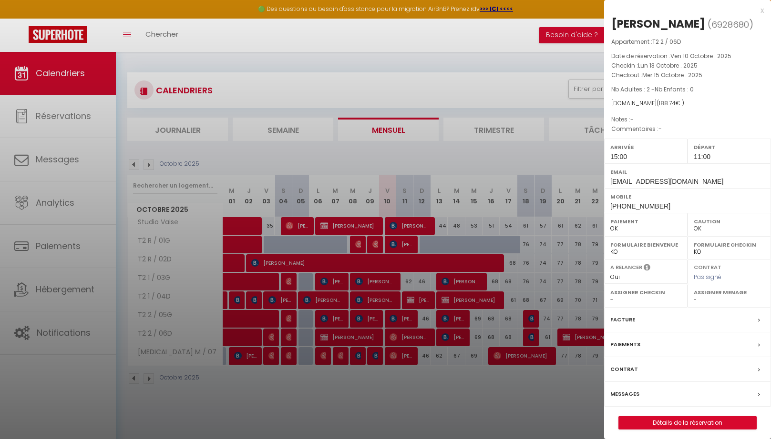
click at [616, 390] on label "Messages" at bounding box center [624, 394] width 29 height 10
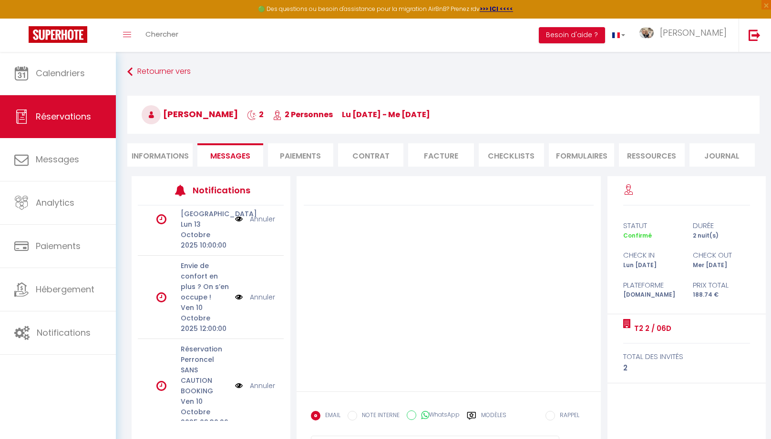
scroll to position [51, 0]
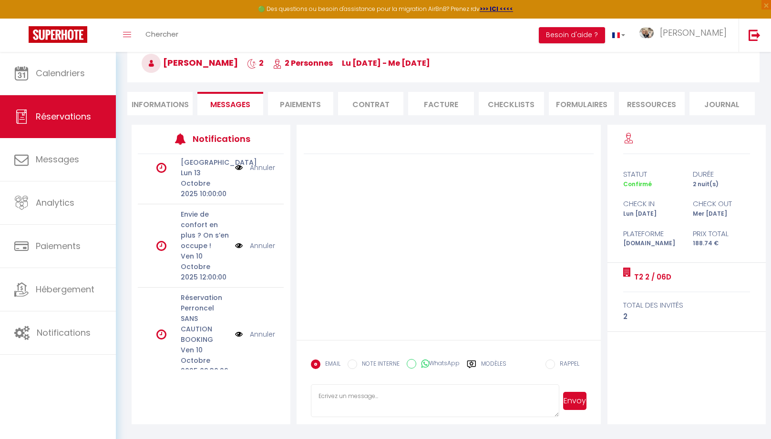
click at [266, 329] on link "Annuler" at bounding box center [262, 334] width 25 height 10
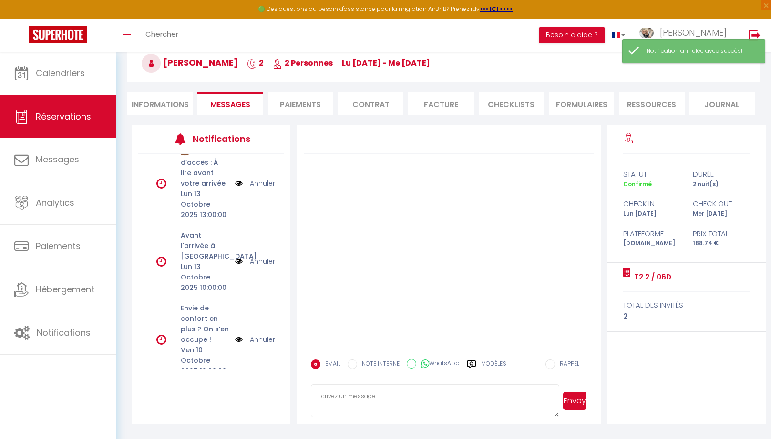
scroll to position [0, 0]
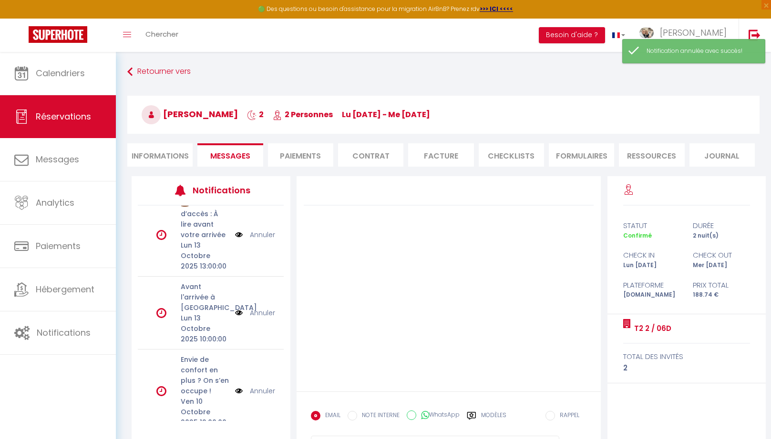
click at [153, 162] on li "Informations" at bounding box center [159, 154] width 65 height 23
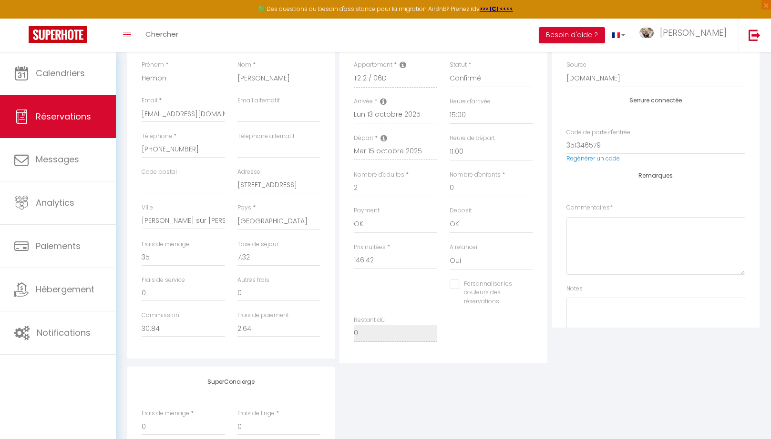
scroll to position [159, 0]
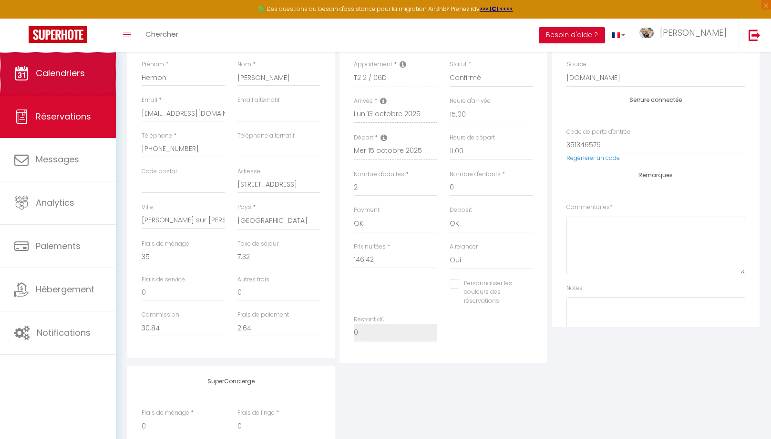
click at [43, 69] on span "Calendriers" at bounding box center [60, 73] width 49 height 12
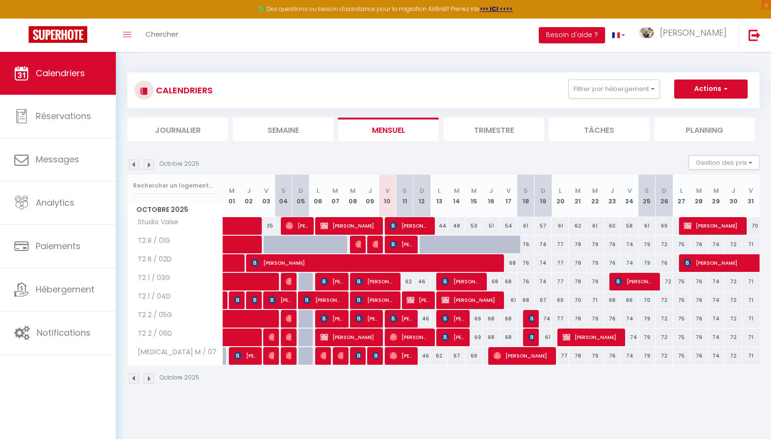
click at [449, 320] on img at bounding box center [445, 319] width 8 height 8
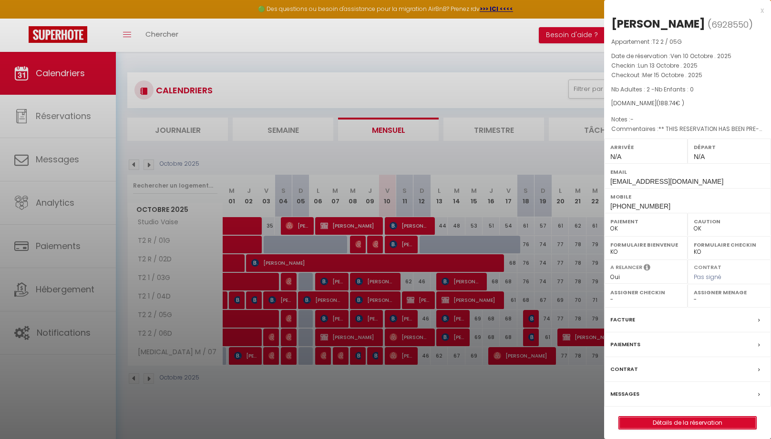
click at [676, 421] on link "Détails de la réservation" at bounding box center [687, 423] width 137 height 12
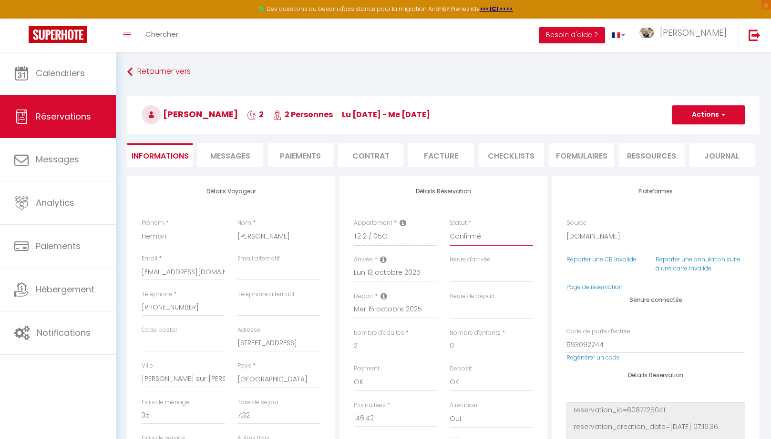
click option "No Show" at bounding box center [0, 0] width 0 height 0
click at [716, 121] on button "Actions" at bounding box center [708, 114] width 73 height 19
click at [694, 136] on link "Enregistrer" at bounding box center [698, 136] width 75 height 12
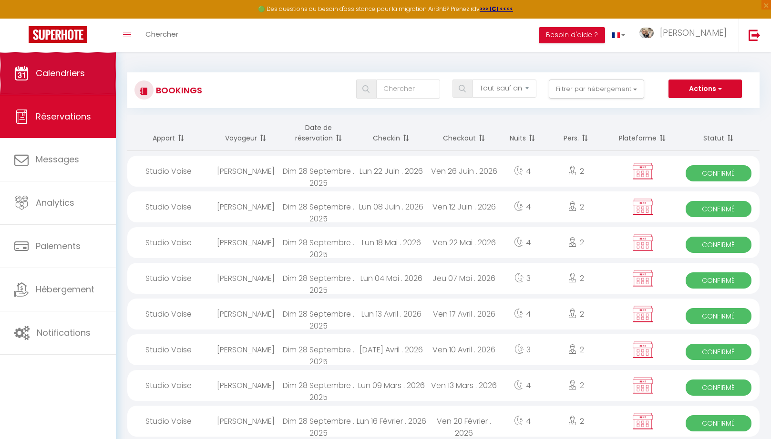
click at [56, 86] on link "Calendriers" at bounding box center [58, 73] width 116 height 43
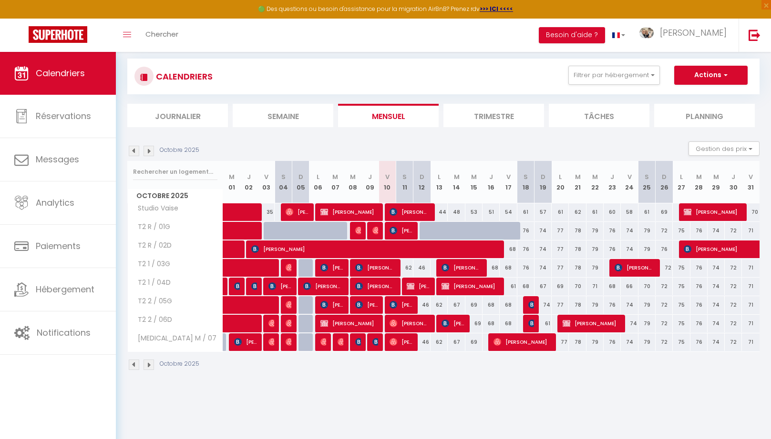
scroll to position [16, 0]
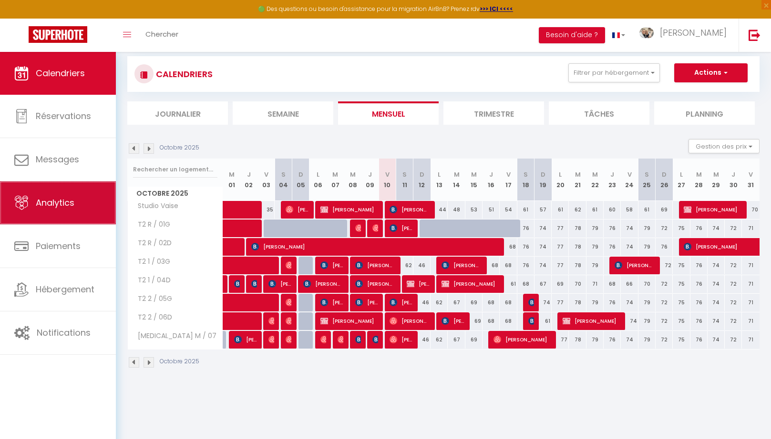
click at [89, 213] on link "Analytics" at bounding box center [58, 203] width 116 height 43
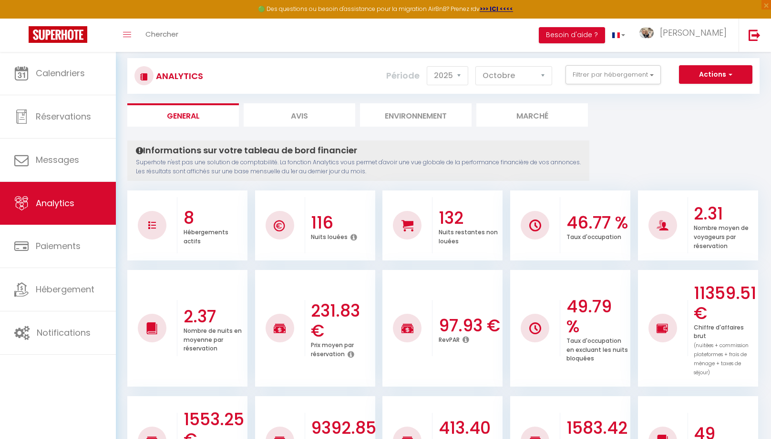
scroll to position [25, 0]
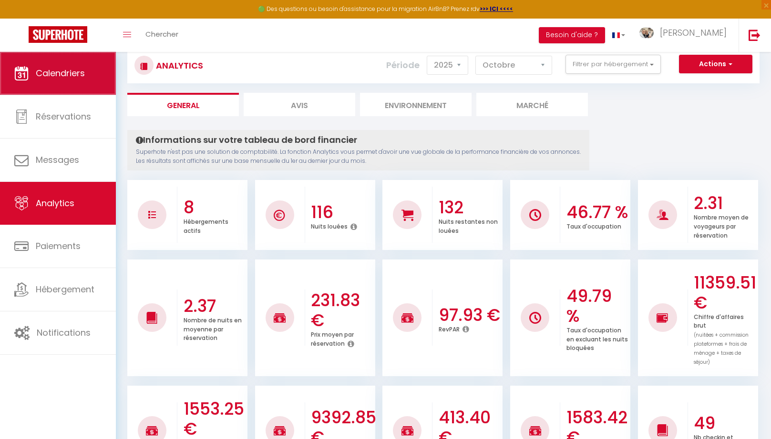
click at [54, 68] on span "Calendriers" at bounding box center [60, 73] width 49 height 12
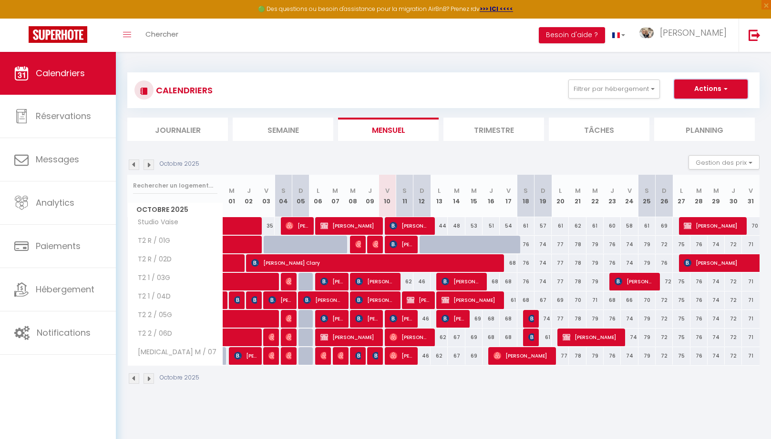
click at [699, 90] on button "Actions" at bounding box center [710, 89] width 73 height 19
click at [681, 60] on div "CALENDRIERS Filtrer par hébergement Perroncel T2 R / 01G T2 R / 02D T2 1 / 03G …" at bounding box center [443, 229] width 655 height 354
click at [450, 322] on span "Hemon Laura" at bounding box center [452, 319] width 23 height 18
select select "OK"
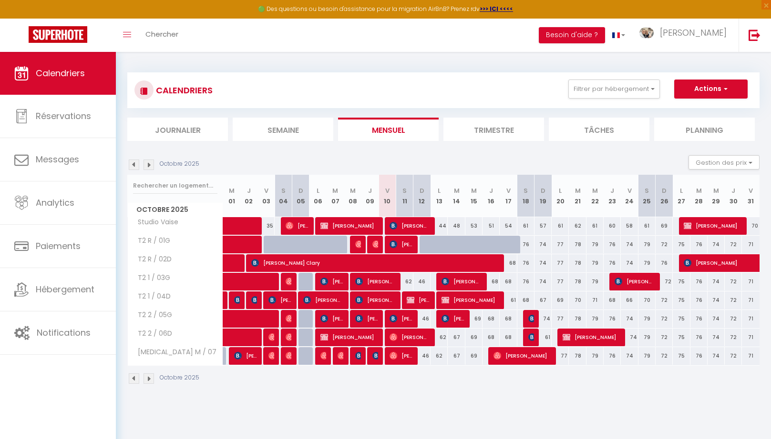
select select "0"
select select "1"
select select
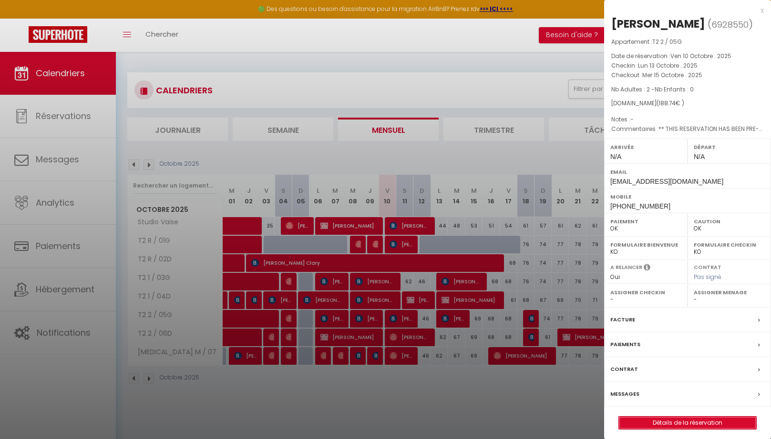
click at [664, 420] on link "Détails de la réservation" at bounding box center [687, 423] width 137 height 12
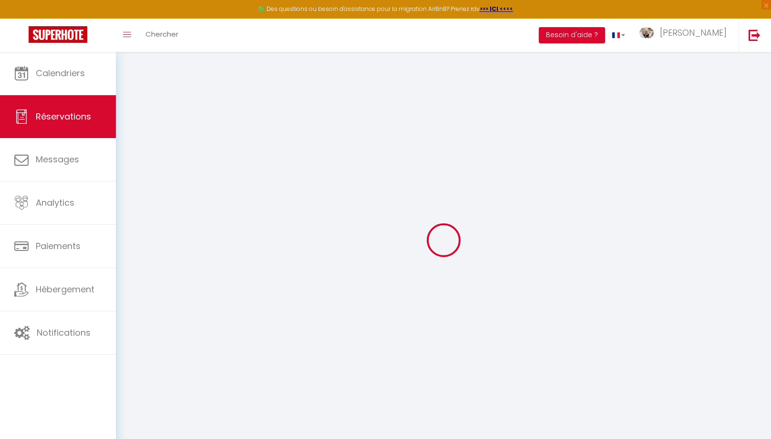
type input "Hemon"
type input "Laura"
type input "hlaura.129992@guest.booking.com"
type input "+33781714651"
type input "47 avenue des Etangs"
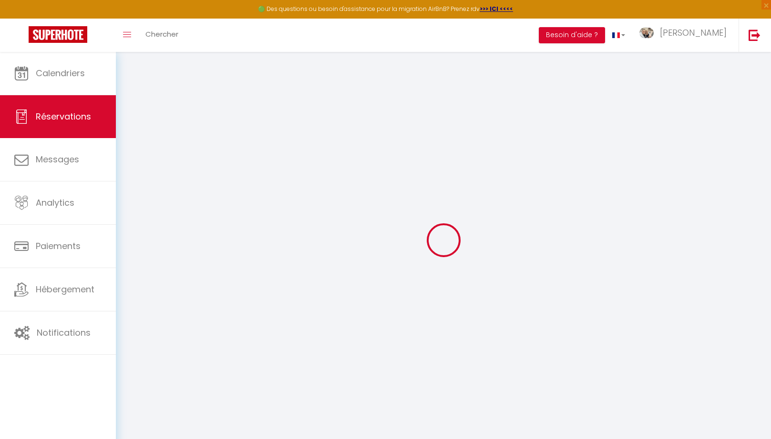
type input "Fleury sur Orne"
select select "FR"
type input "30.84"
type input "2.64"
select select "55969"
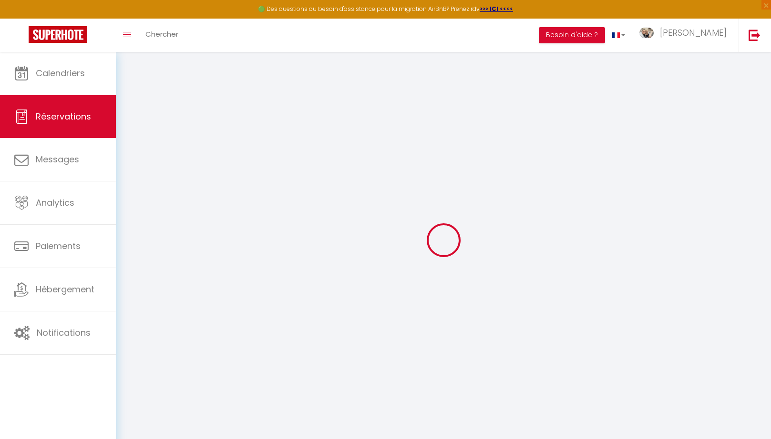
select select "1"
select select
type input "2"
select select "12"
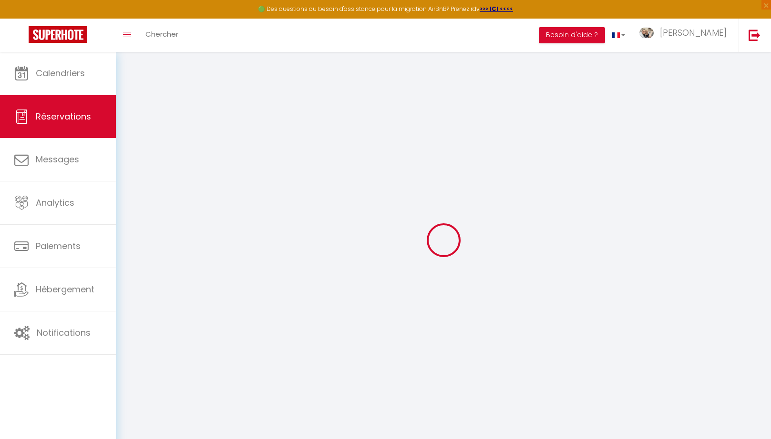
select select "15"
type input "146.42"
checkbox input "false"
type input "0"
select select "2"
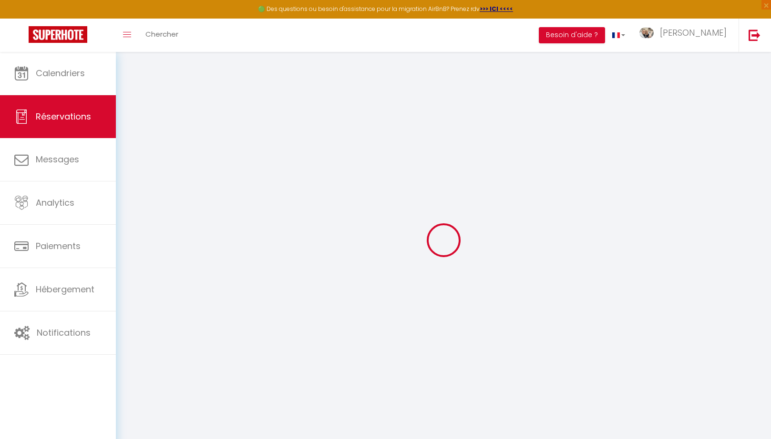
type input "0"
select select
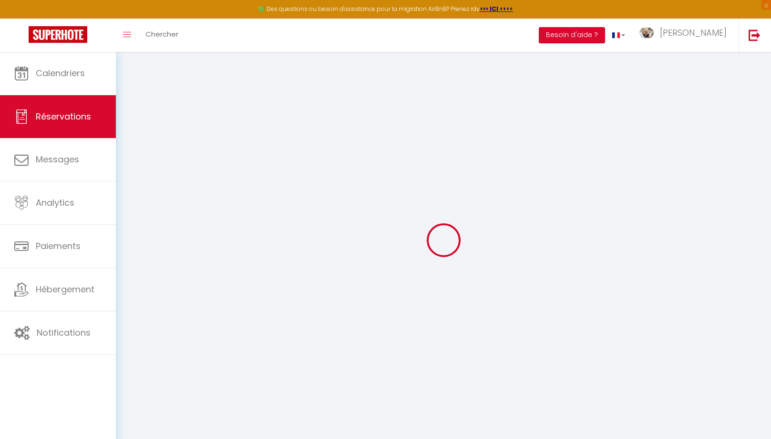
checkbox input "false"
select select
checkbox input "false"
select select
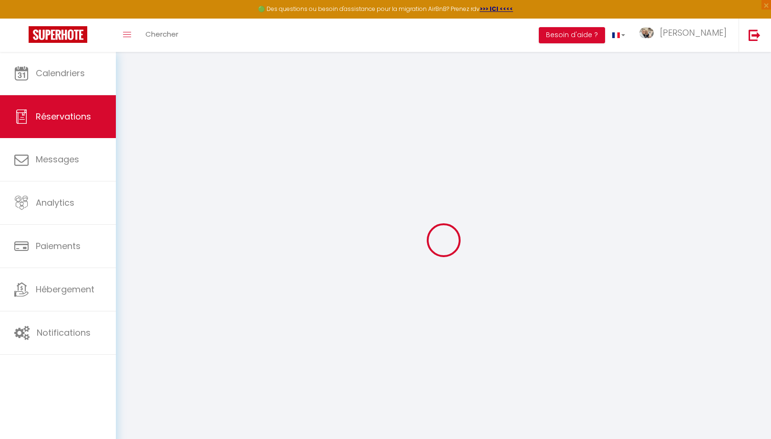
select select
checkbox input "false"
select select
checkbox input "false"
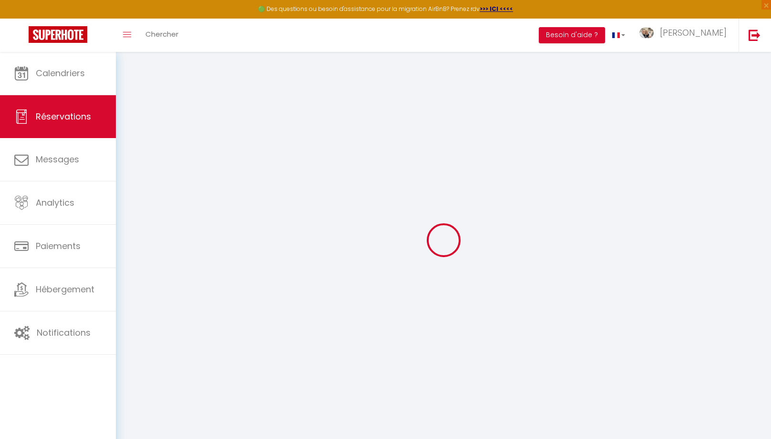
type textarea "** THIS RESERVATION HAS BEEN PRE-PAID ** Reservation has a cancellation grace p…"
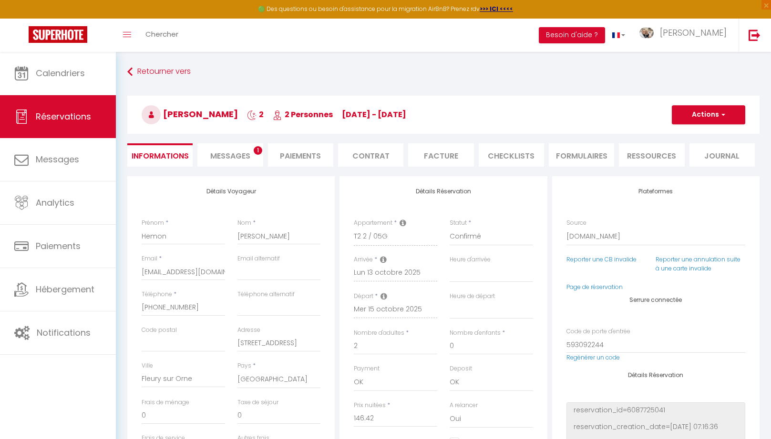
type input "35"
type input "7.32"
select select
checkbox input "false"
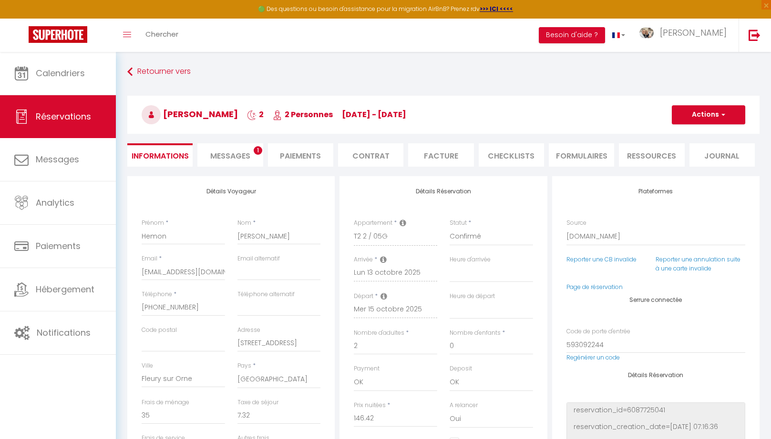
select select
click at [694, 112] on button "Actions" at bounding box center [708, 114] width 73 height 19
click at [689, 150] on link "Dupliquer" at bounding box center [698, 148] width 75 height 12
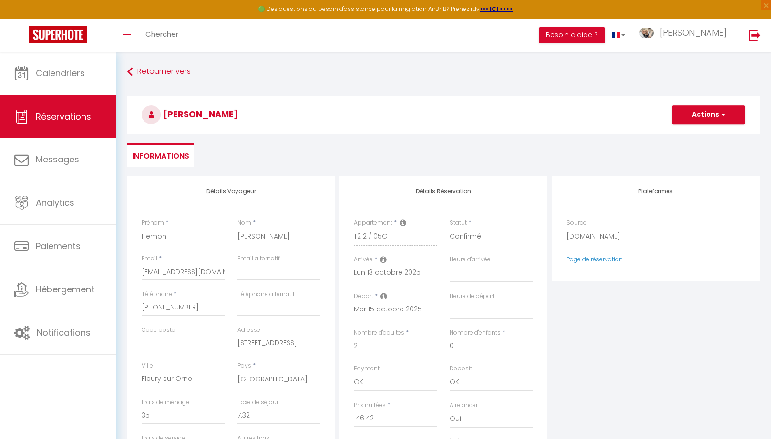
type input "0"
select select
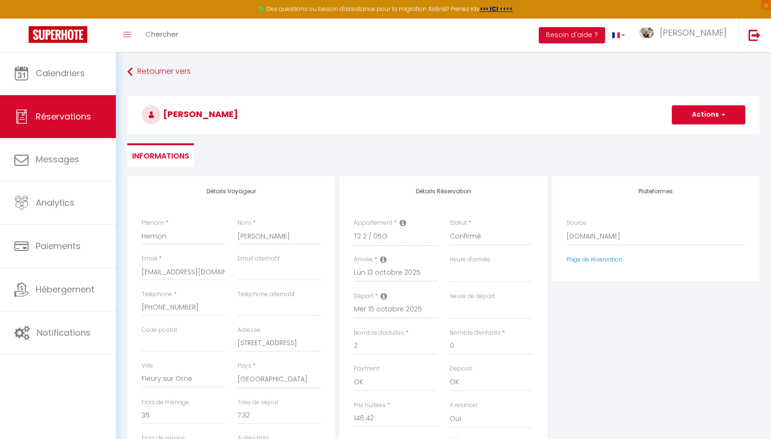
select select
checkbox input "false"
type input "Invalid Dateundefined"
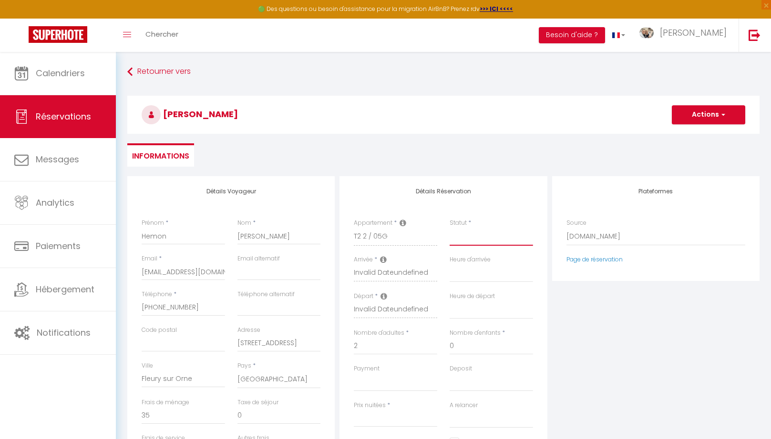
click at [449, 228] on select "Confirmé Non Confirmé Annulé Annulé par le voyageur No Show Request" at bounding box center [490, 237] width 83 height 18
click at [405, 262] on div "Arrivée * Invalid Dateundefined" at bounding box center [395, 268] width 83 height 26
select select "54"
click option "Direct" at bounding box center [0, 0] width 0 height 0
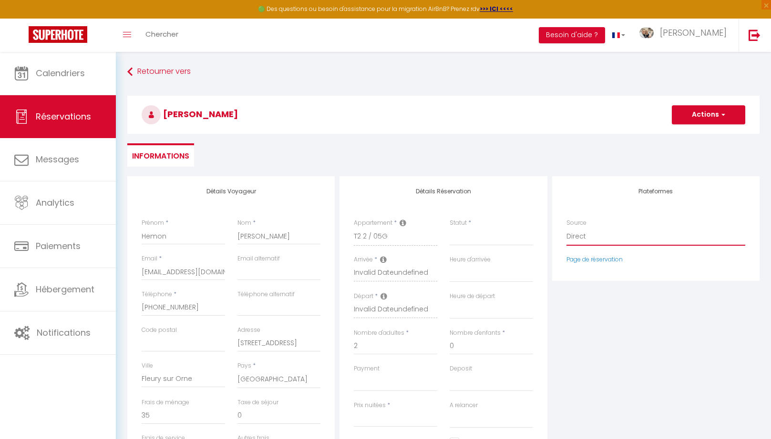
select select
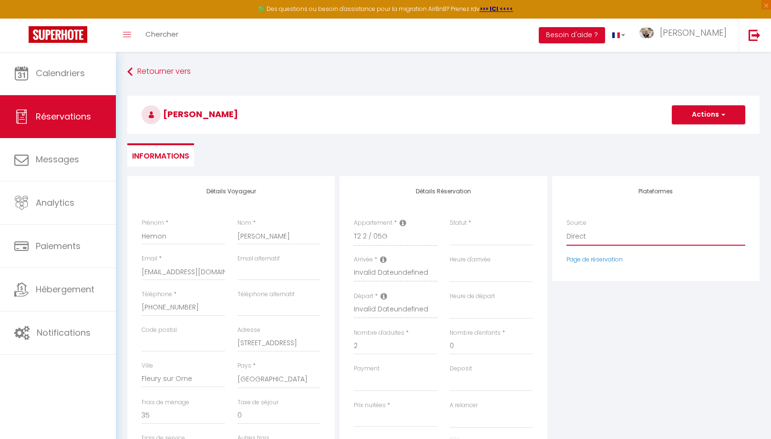
select select
checkbox input "false"
click at [373, 273] on input "Arrivée" at bounding box center [395, 274] width 83 height 12
click at [362, 275] on input "Arrivée" at bounding box center [395, 274] width 83 height 12
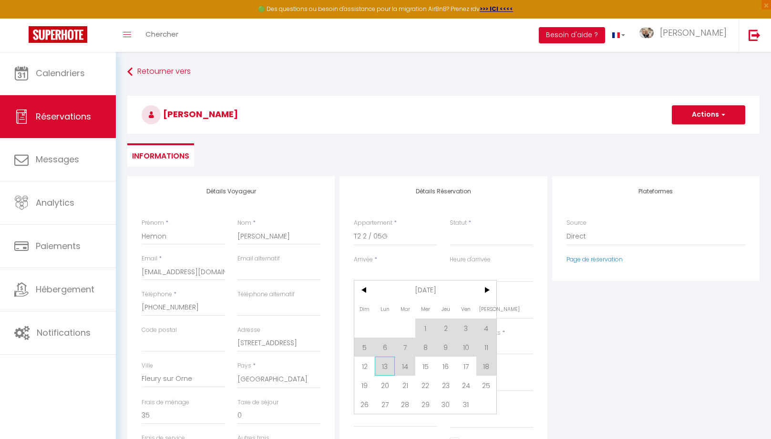
drag, startPoint x: 383, startPoint y: 374, endPoint x: 381, endPoint y: 359, distance: 14.9
click at [382, 374] on span "13" at bounding box center [385, 366] width 20 height 19
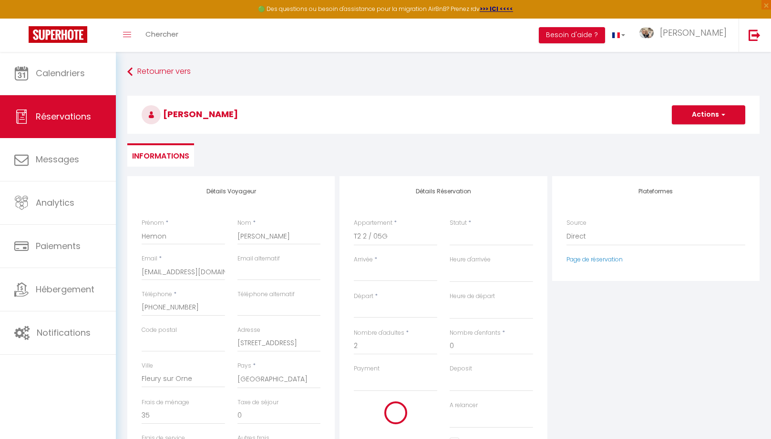
select select
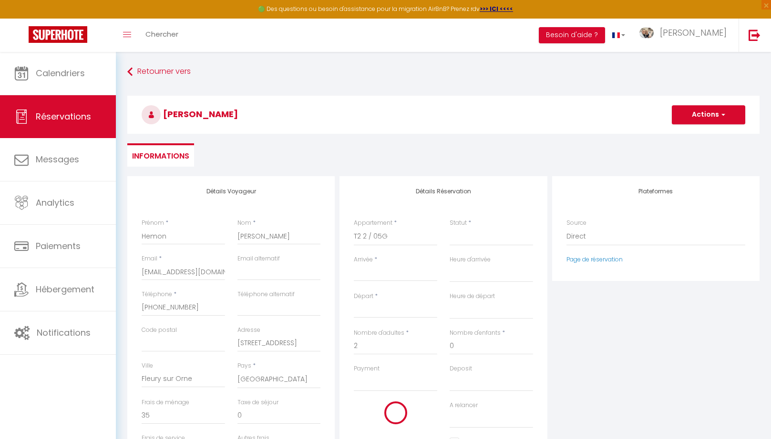
select select
checkbox input "false"
type input "Lun 13 Octobre 2025"
type input "Mar 14 Octobre 2025"
type input "0"
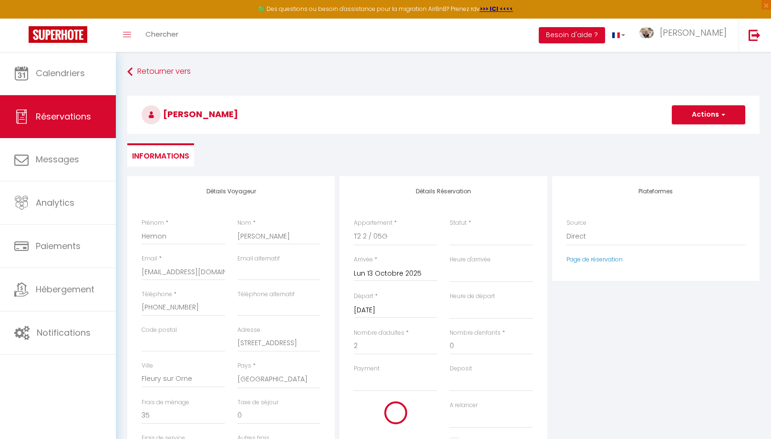
select select
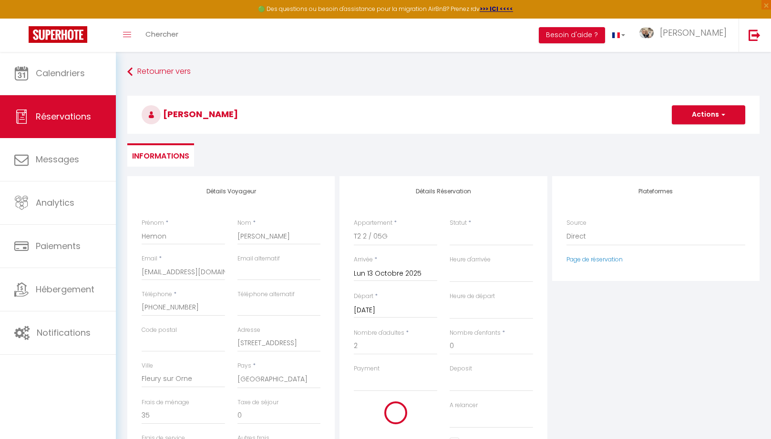
type input "0"
select select
checkbox input "false"
click at [372, 308] on input "Mar 14 Octobre 2025" at bounding box center [395, 311] width 83 height 12
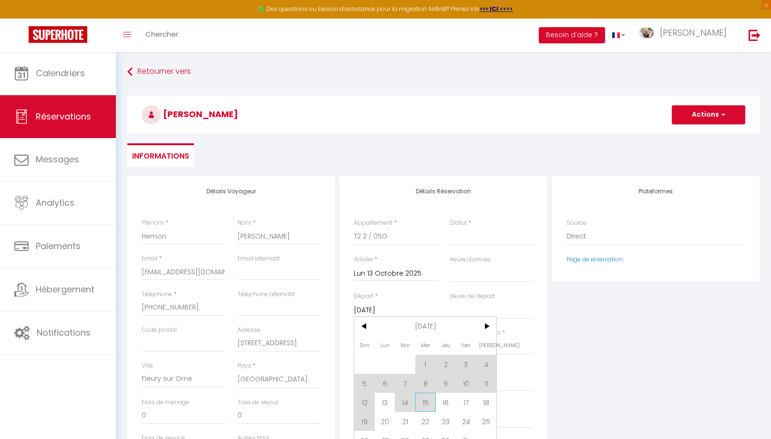
drag, startPoint x: 428, startPoint y: 404, endPoint x: 427, endPoint y: 399, distance: 5.3
click at [427, 404] on span "15" at bounding box center [425, 402] width 20 height 19
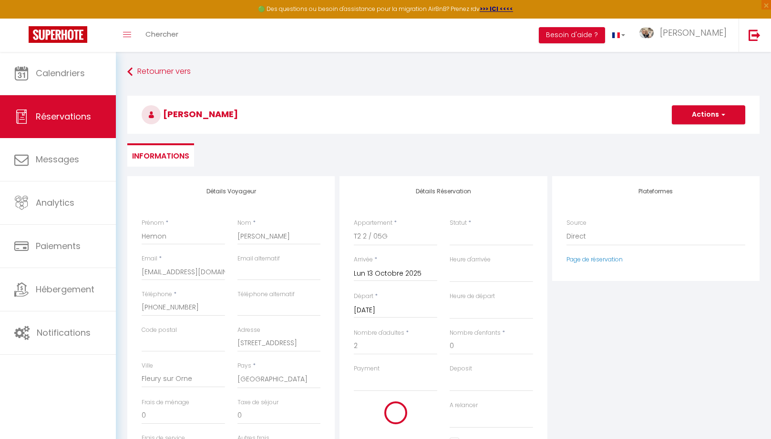
select select
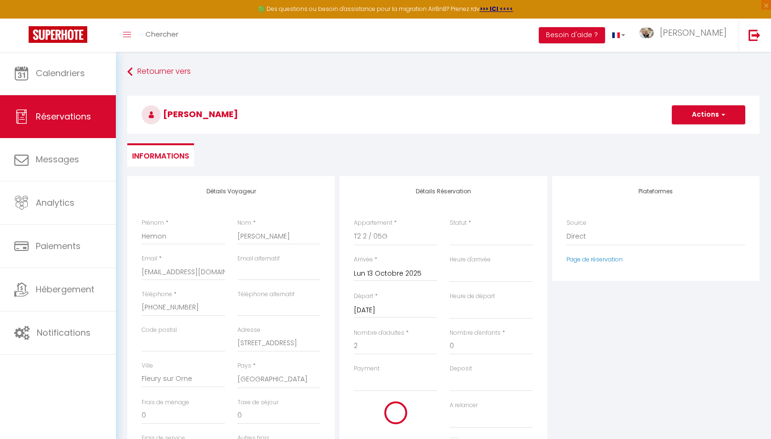
select select
checkbox input "false"
type input "Mer 15 Octobre 2025"
select select
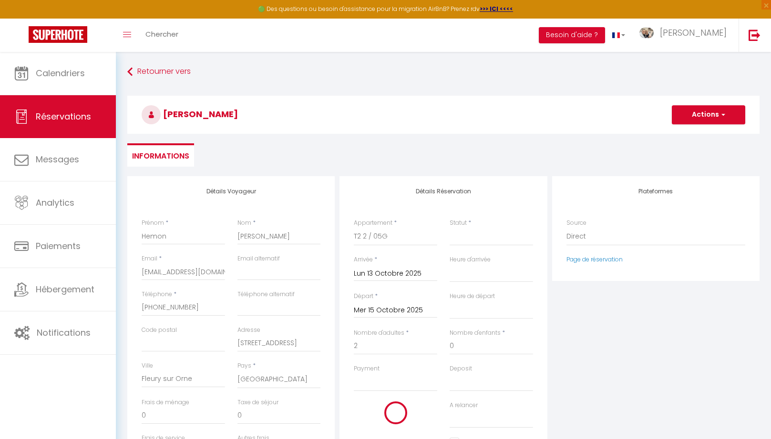
select select
checkbox input "false"
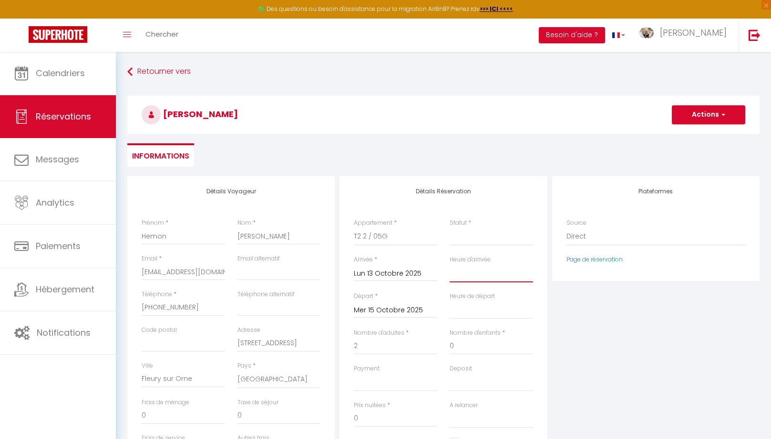
click at [449, 265] on select "00:00 00:30 01:00 01:30 02:00 02:30 03:00 03:30 04:00 04:30 05:00 05:30 06:00 0…" at bounding box center [490, 274] width 83 height 18
select select "15:00"
click option "15:00" at bounding box center [0, 0] width 0 height 0
select select
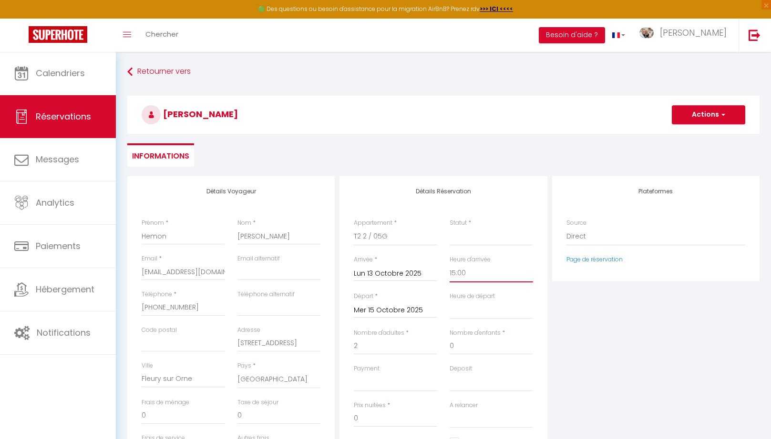
select select
checkbox input "false"
click at [449, 301] on select "00:00 00:30 01:00 01:30 02:00 02:30 03:00 03:30 04:00 04:30 05:00 05:30 06:00 0…" at bounding box center [490, 310] width 83 height 18
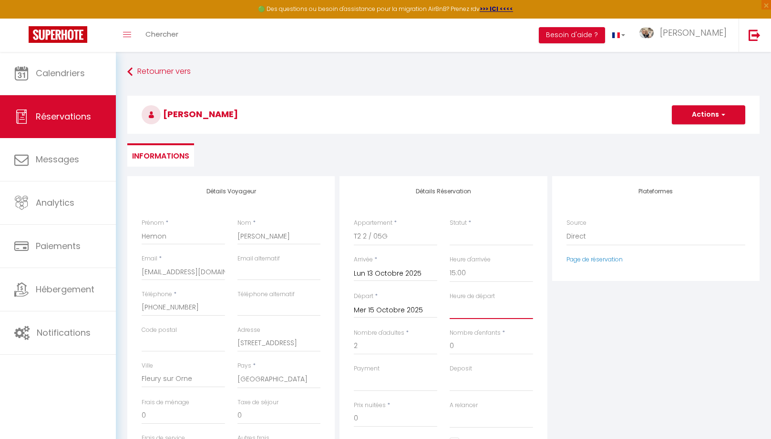
select select "11:00"
click option "11:00" at bounding box center [0, 0] width 0 height 0
select select
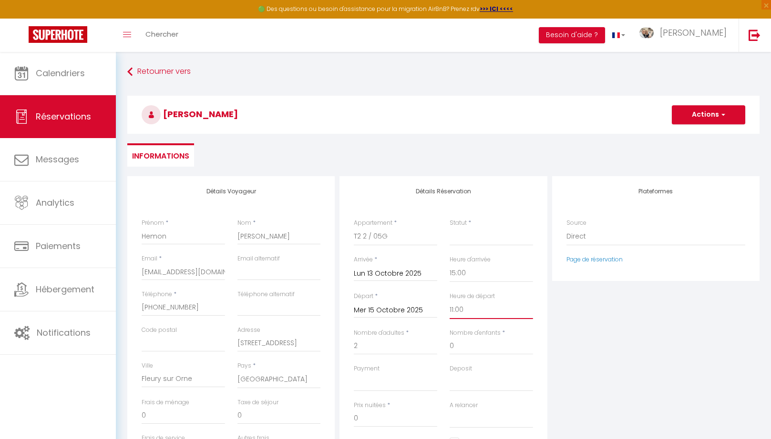
select select
checkbox input "false"
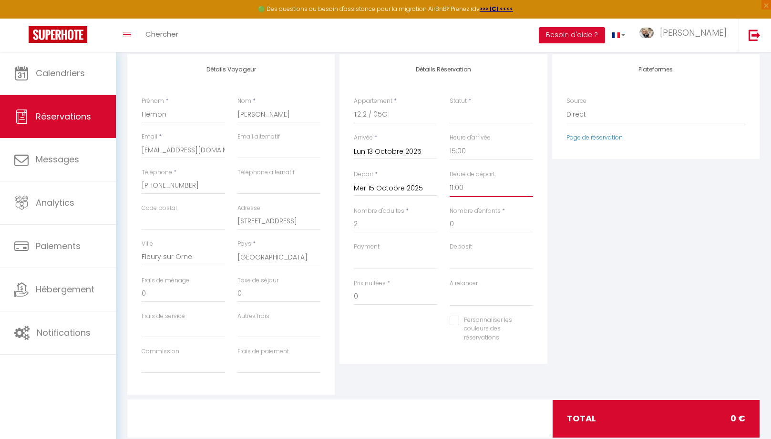
scroll to position [125, 0]
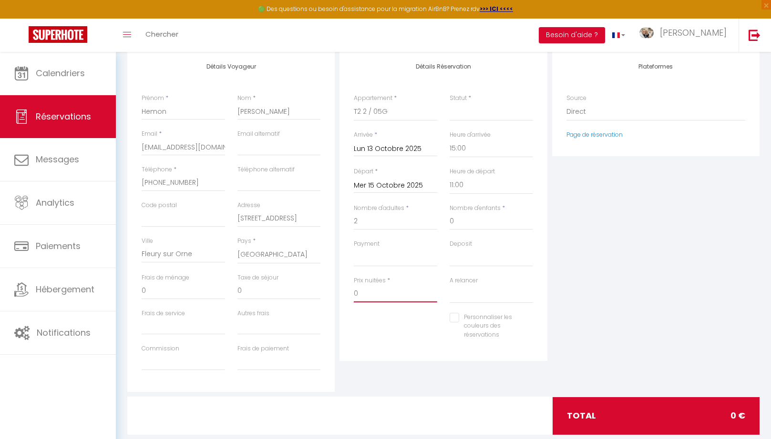
drag, startPoint x: 389, startPoint y: 295, endPoint x: 346, endPoint y: 292, distance: 44.0
click at [354, 292] on input "0" at bounding box center [395, 294] width 83 height 17
type input "146.42"
click at [207, 283] on input "0" at bounding box center [183, 291] width 83 height 17
drag, startPoint x: 265, startPoint y: 288, endPoint x: 236, endPoint y: 289, distance: 28.6
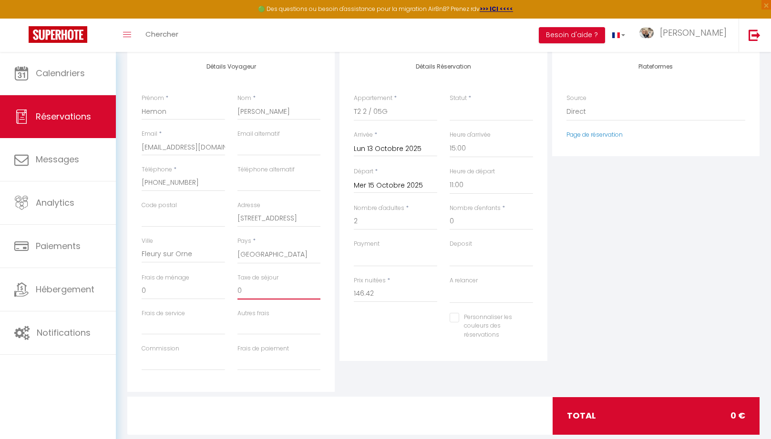
click at [237, 289] on input "0" at bounding box center [278, 291] width 83 height 17
type input "7"
select select
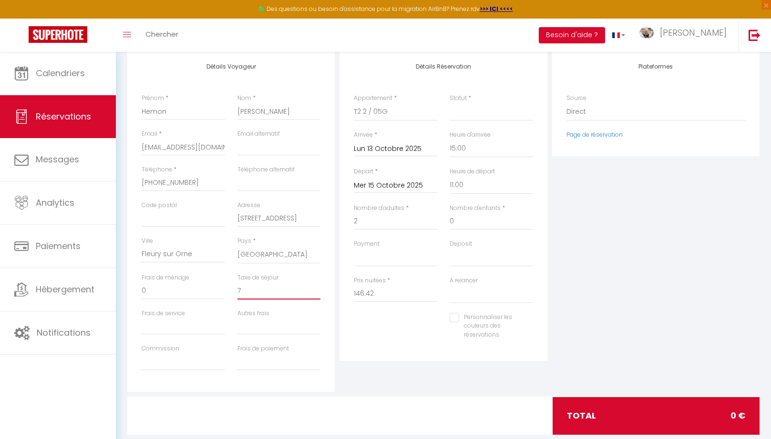
select select
checkbox input "false"
type input "7."
select select
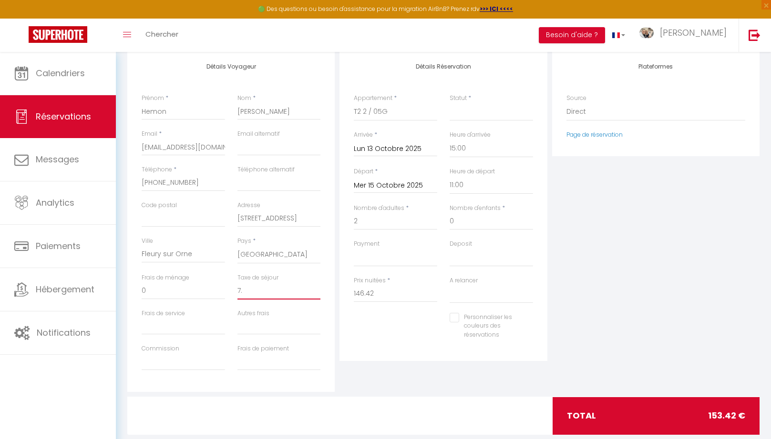
select select
checkbox input "false"
type input "7.3"
select select
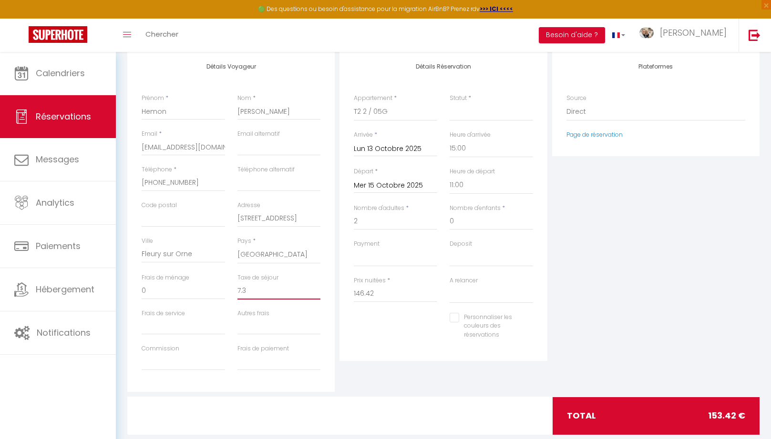
select select
checkbox input "false"
type input "7.32"
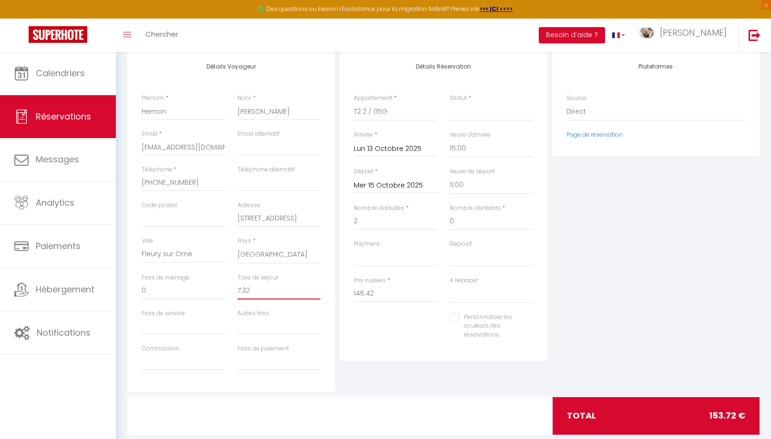
select select
checkbox input "false"
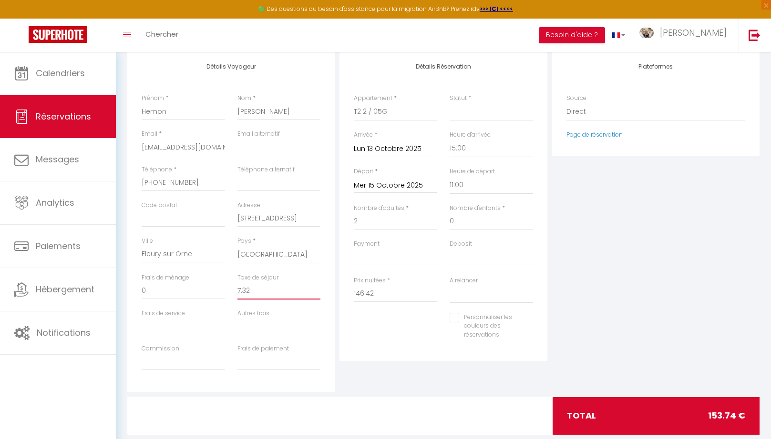
type input "7.32"
click at [248, 366] on input "Frais de paiement" at bounding box center [278, 362] width 83 height 17
type input "2"
select select
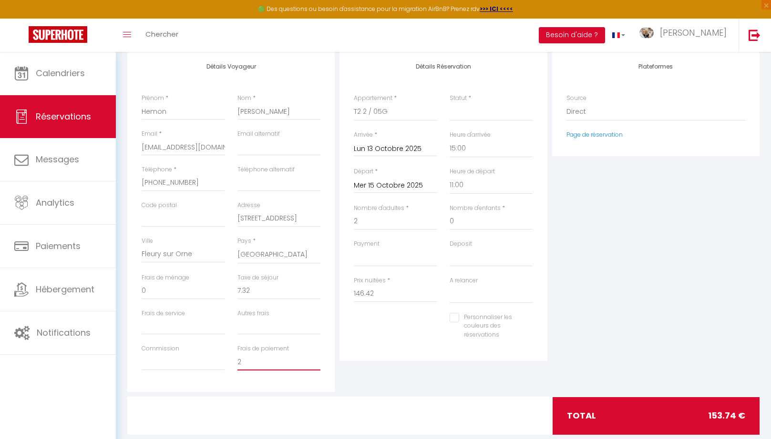
select select
checkbox input "false"
type input "2."
select select
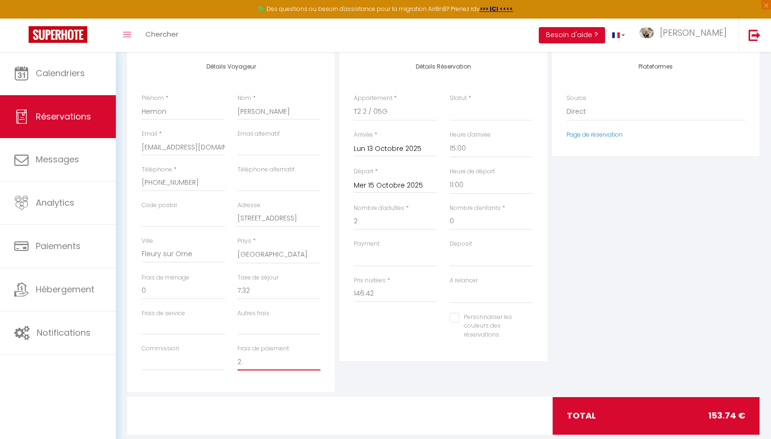
select select
checkbox input "false"
type input "2.6"
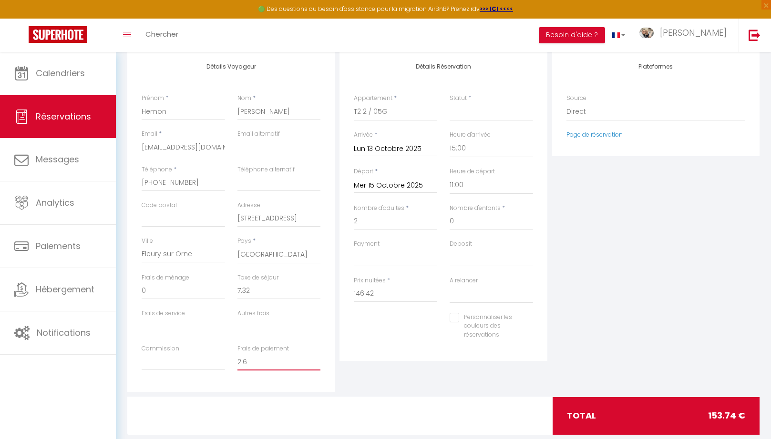
select select
checkbox input "false"
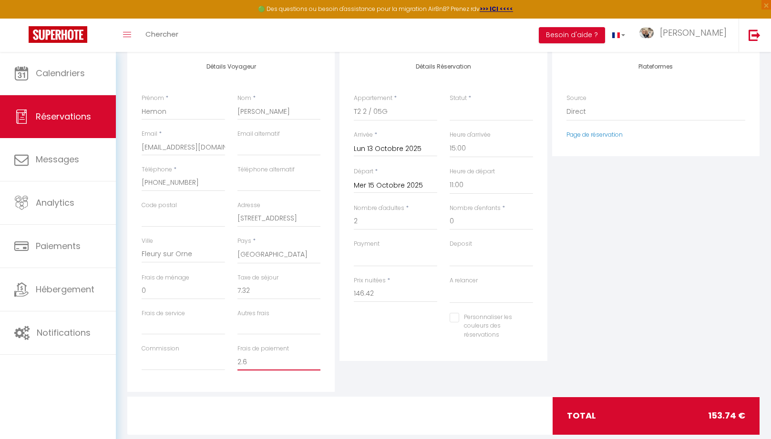
type input "2.64"
select select
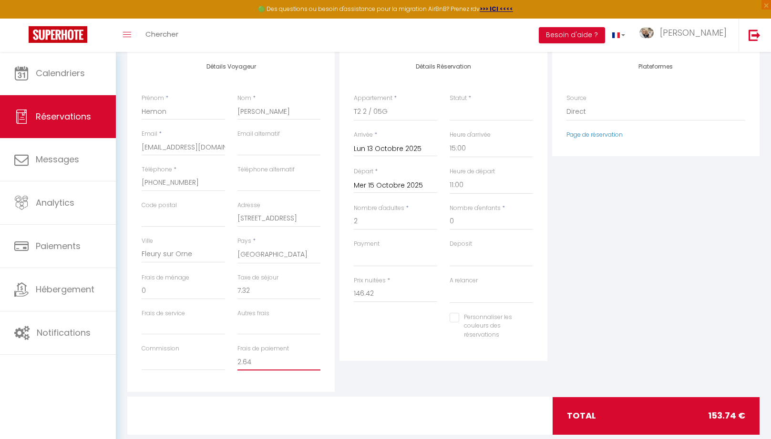
checkbox input "false"
type input "2.64"
click at [167, 359] on input "Commission" at bounding box center [183, 362] width 83 height 17
type input "3"
select select
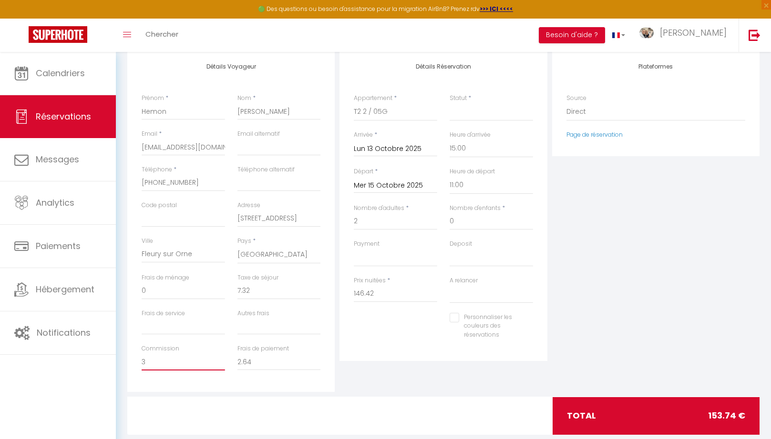
select select
checkbox input "false"
type input "30"
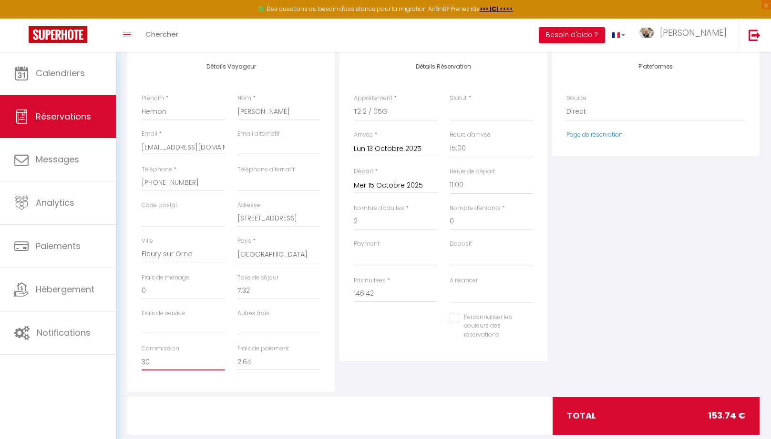
select select
checkbox input "false"
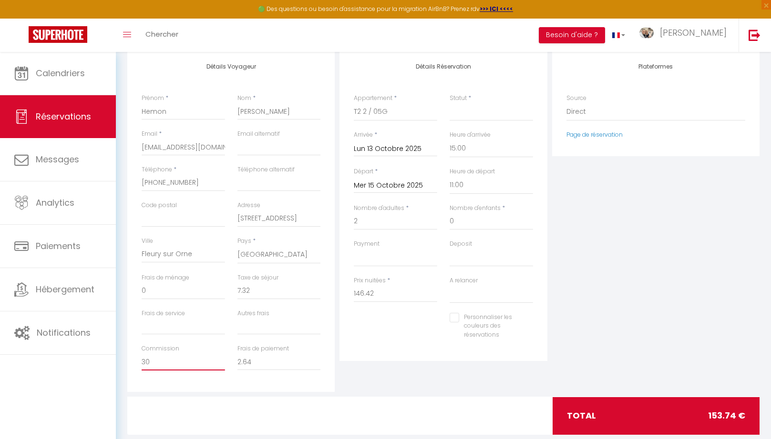
type input "30."
select select
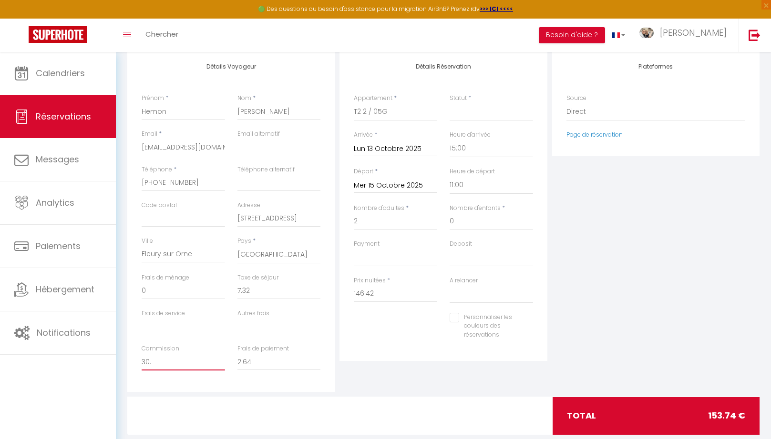
checkbox input "false"
type input "30.8"
select select
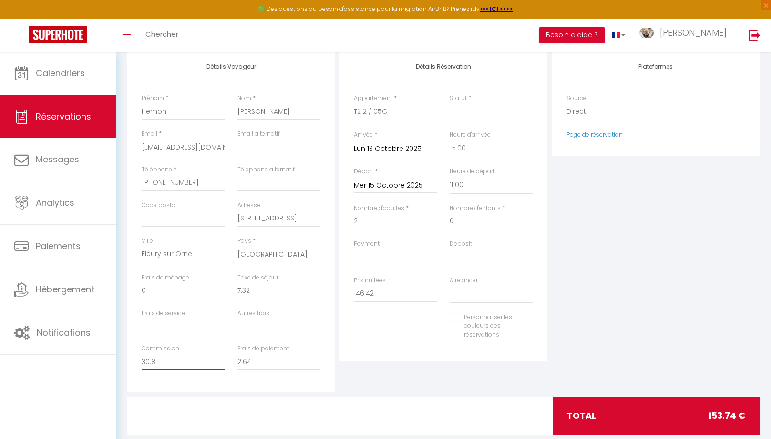
select select
checkbox input "false"
type input "30.84"
select select
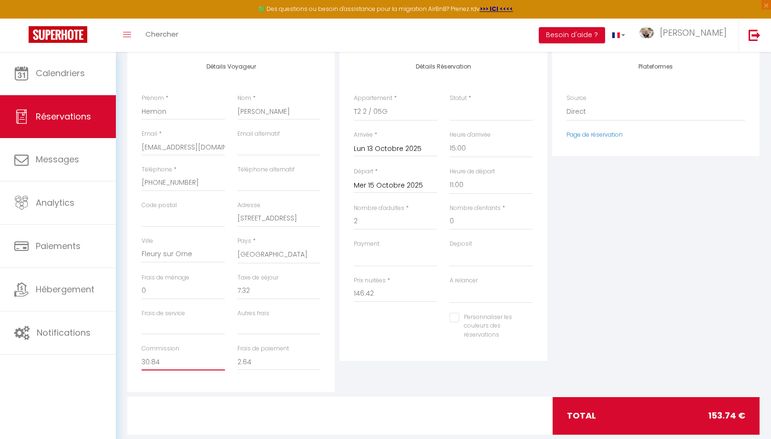
select select
checkbox input "false"
click at [164, 296] on input "0" at bounding box center [183, 291] width 83 height 17
click at [245, 331] on input "Autres frais" at bounding box center [278, 326] width 83 height 17
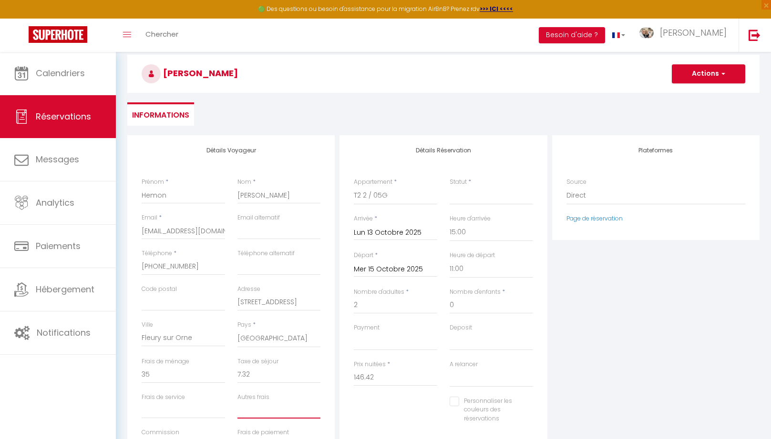
scroll to position [0, 0]
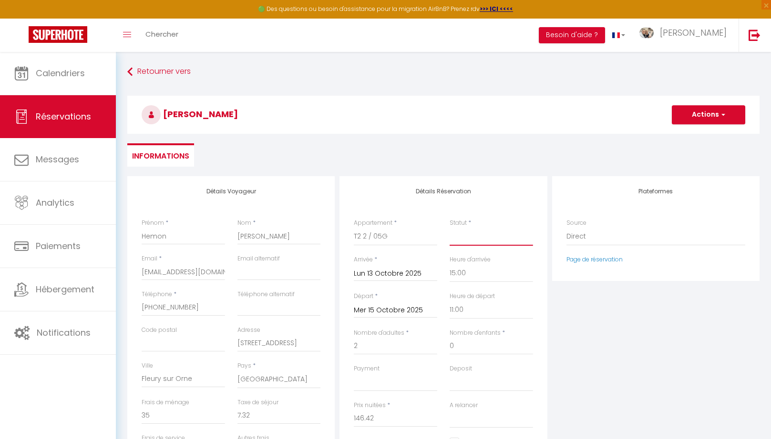
click at [449, 228] on select "Confirmé Non Confirmé Annulé Annulé par le voyageur No Show Request" at bounding box center [490, 237] width 83 height 18
click option "Confirmé" at bounding box center [0, 0] width 0 height 0
click option "Booking.com" at bounding box center [0, 0] width 0 height 0
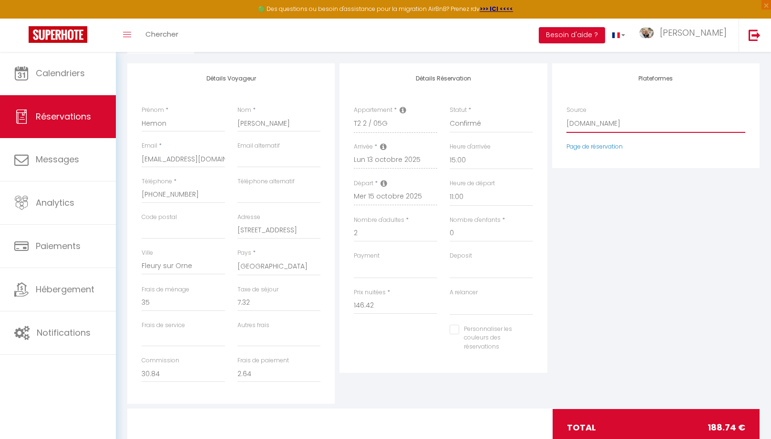
scroll to position [116, 0]
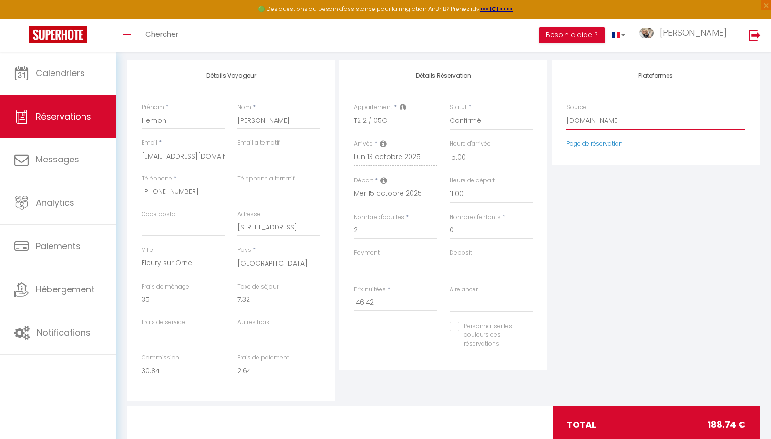
click option "Direct" at bounding box center [0, 0] width 0 height 0
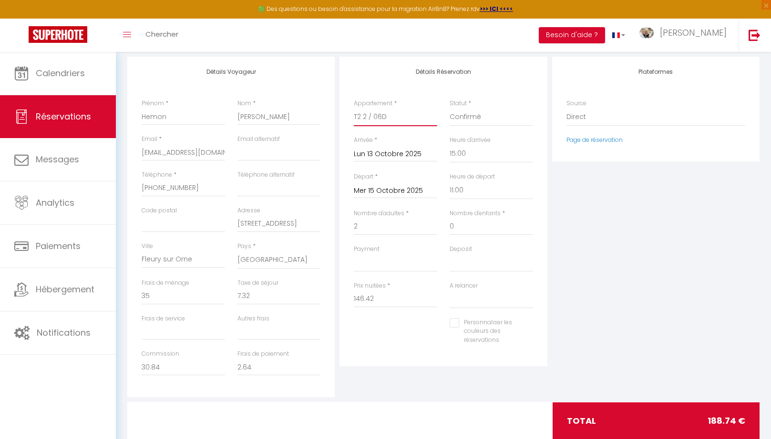
click option "T2 2 / 06D" at bounding box center [0, 0] width 0 height 0
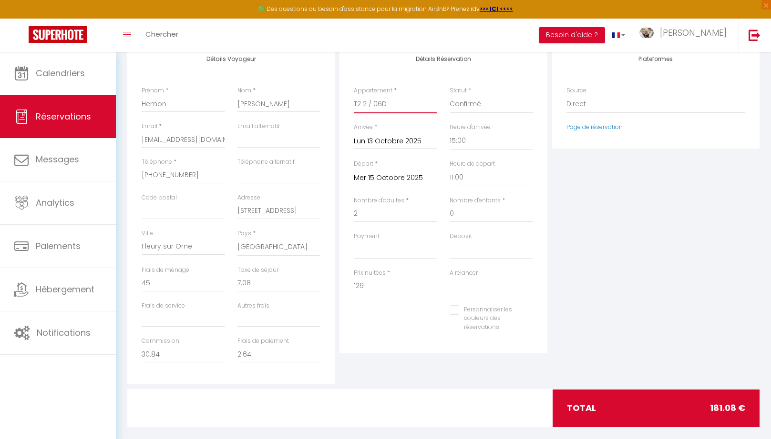
scroll to position [143, 0]
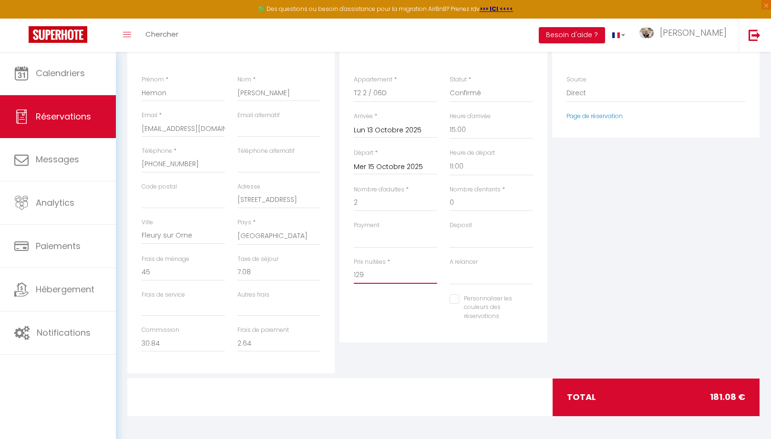
drag, startPoint x: 357, startPoint y: 269, endPoint x: 301, endPoint y: 263, distance: 56.2
click at [354, 267] on input "129" at bounding box center [395, 275] width 83 height 17
click at [417, 367] on div "Détails Réservation Appartement * Studio Vaise T2 R / 01G T2 R / 02D T2 1 / 03G…" at bounding box center [443, 203] width 212 height 341
drag, startPoint x: 284, startPoint y: 273, endPoint x: 237, endPoint y: 272, distance: 46.7
click at [237, 272] on input "0" at bounding box center [278, 272] width 83 height 17
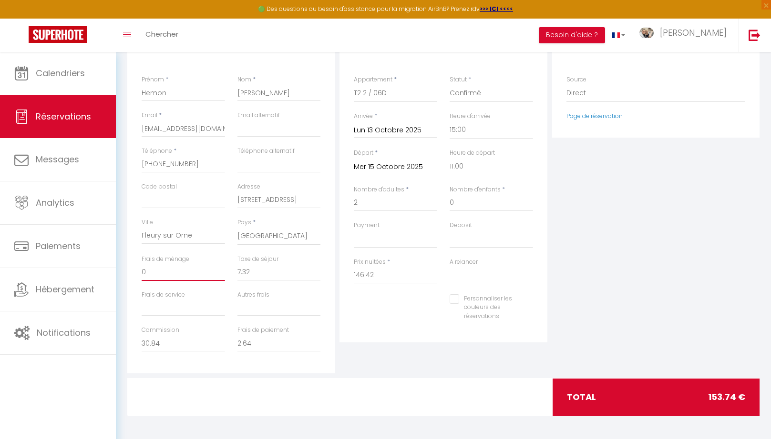
click at [196, 277] on input "0" at bounding box center [183, 272] width 83 height 17
click at [311, 323] on div "Autres frais" at bounding box center [279, 309] width 96 height 36
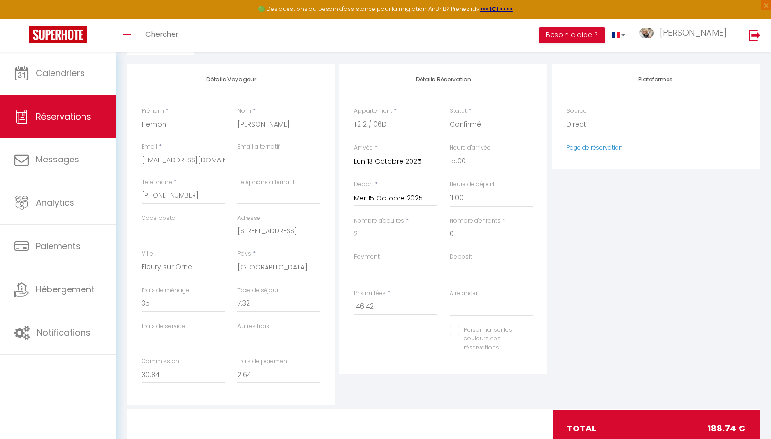
scroll to position [115, 0]
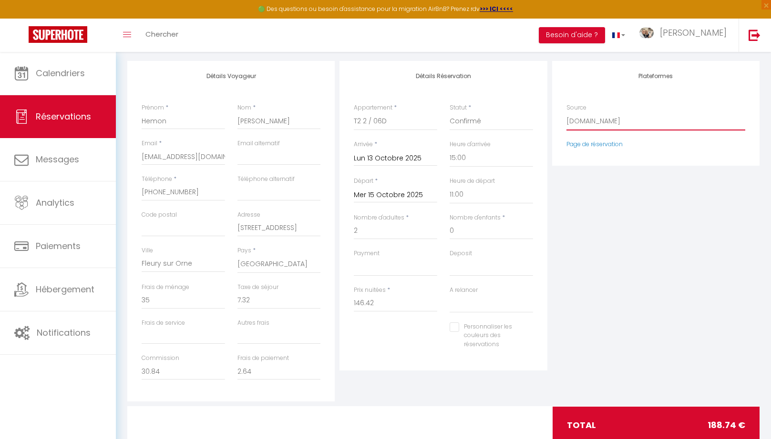
click option "Booking.com" at bounding box center [0, 0] width 0 height 0
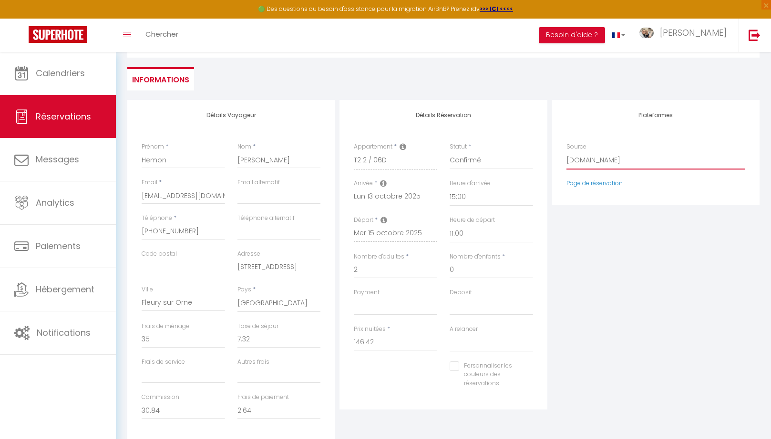
scroll to position [143, 0]
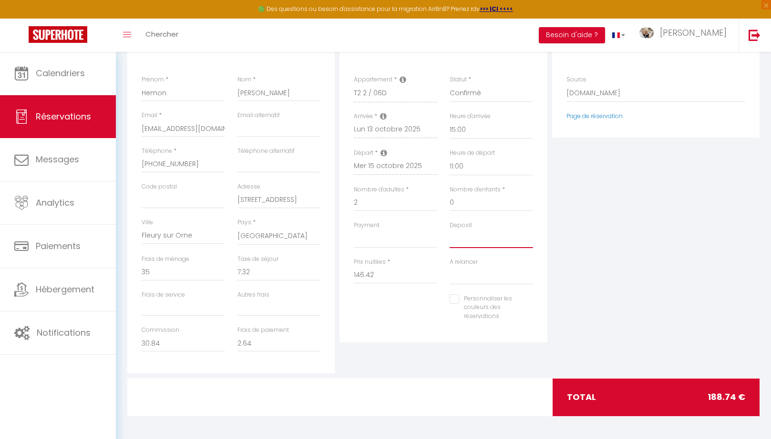
click at [449, 230] on select "OK KO" at bounding box center [490, 239] width 83 height 18
click option "OK" at bounding box center [0, 0] width 0 height 0
click at [354, 230] on select "OK KO" at bounding box center [395, 239] width 83 height 18
click option "OK" at bounding box center [0, 0] width 0 height 0
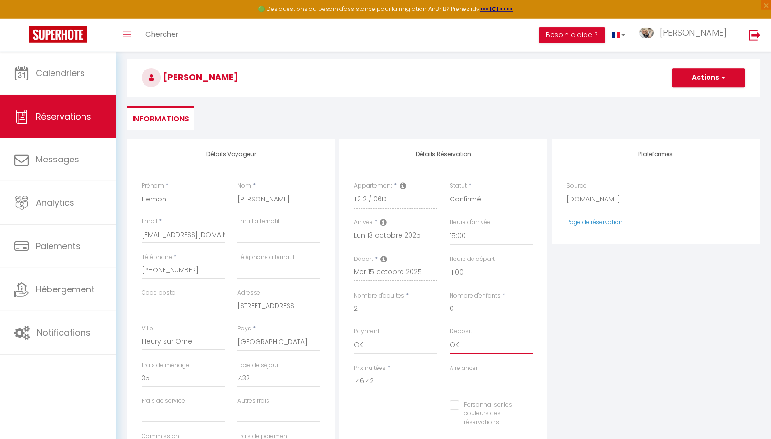
scroll to position [0, 0]
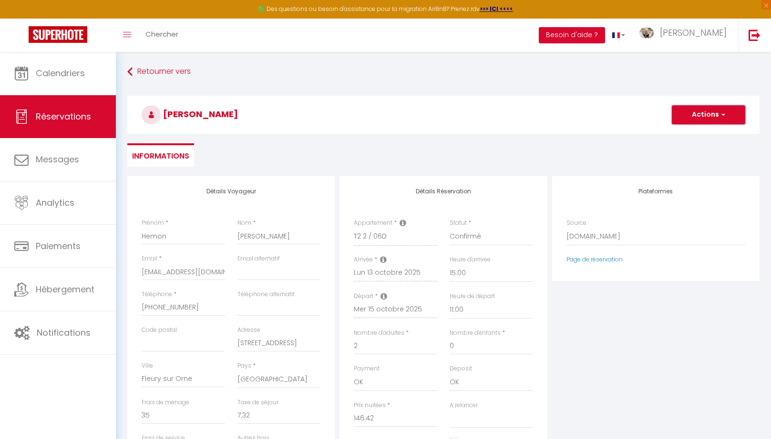
click at [716, 109] on button "Actions" at bounding box center [708, 114] width 73 height 19
drag, startPoint x: 696, startPoint y: 137, endPoint x: 691, endPoint y: 135, distance: 5.6
click at [696, 137] on link "Enregistrer" at bounding box center [698, 136] width 75 height 12
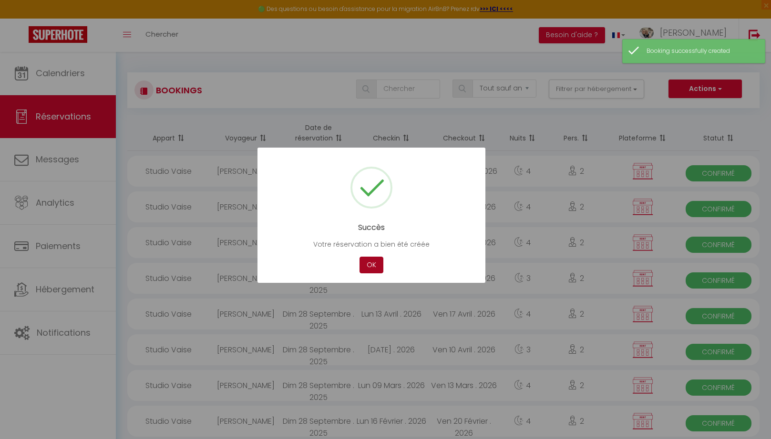
drag, startPoint x: 371, startPoint y: 271, endPoint x: 343, endPoint y: 262, distance: 29.4
click at [371, 270] on button "OK" at bounding box center [371, 265] width 24 height 17
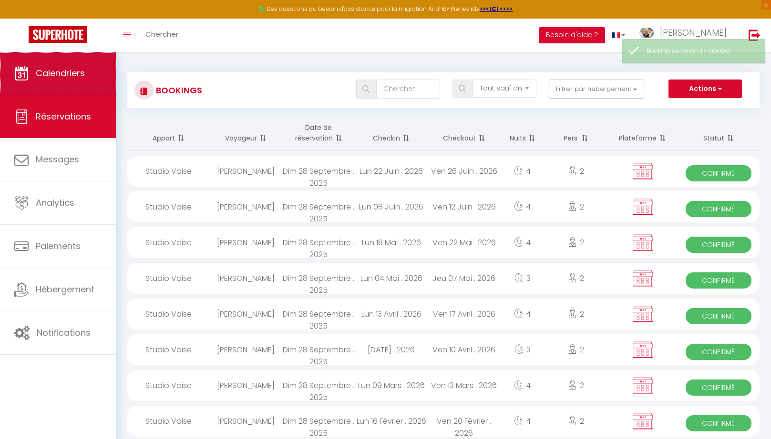
click at [73, 78] on span "Calendriers" at bounding box center [60, 73] width 49 height 12
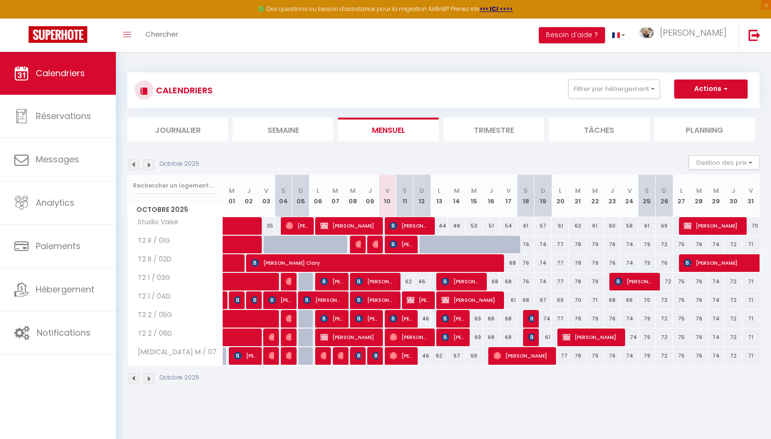
click at [454, 335] on span "Hemon Laura" at bounding box center [452, 337] width 23 height 18
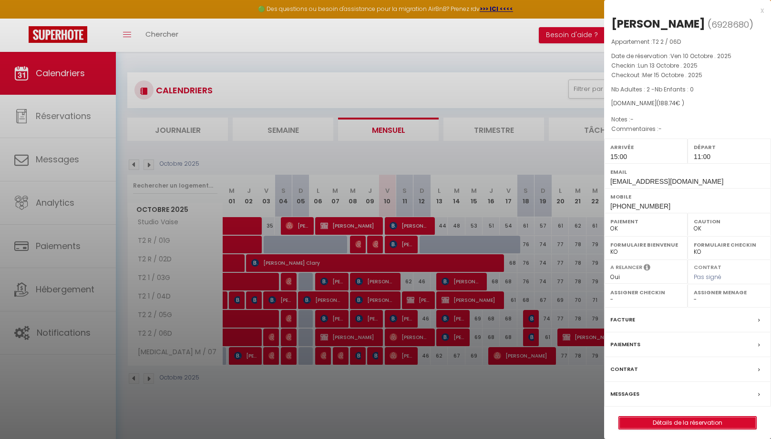
click at [663, 418] on link "Détails de la réservation" at bounding box center [687, 423] width 137 height 12
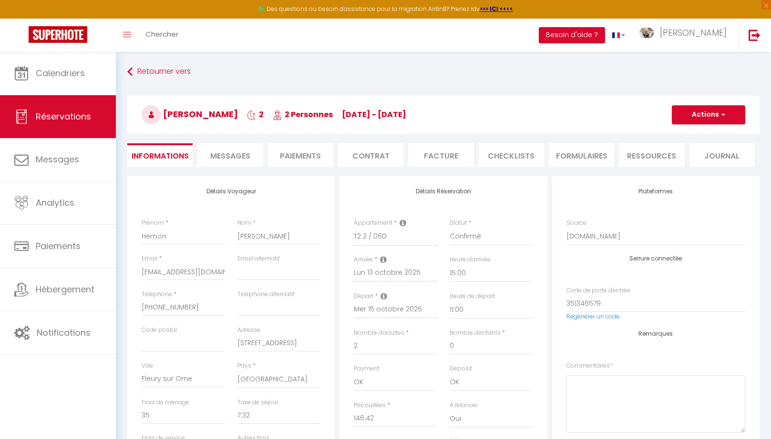
click at [241, 157] on span "Messages" at bounding box center [230, 156] width 40 height 11
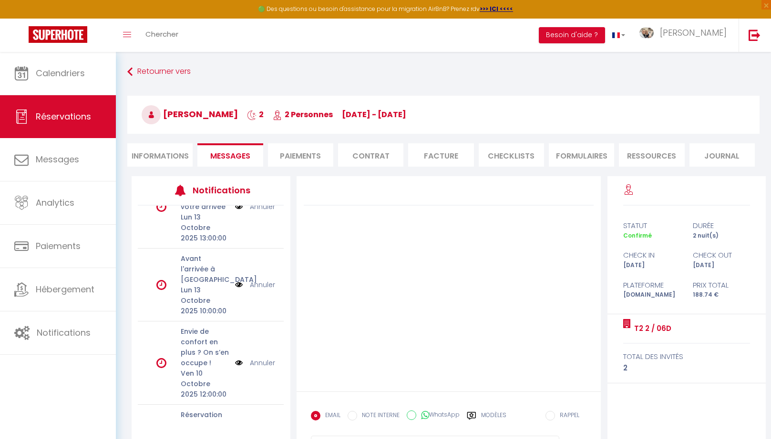
scroll to position [398, 0]
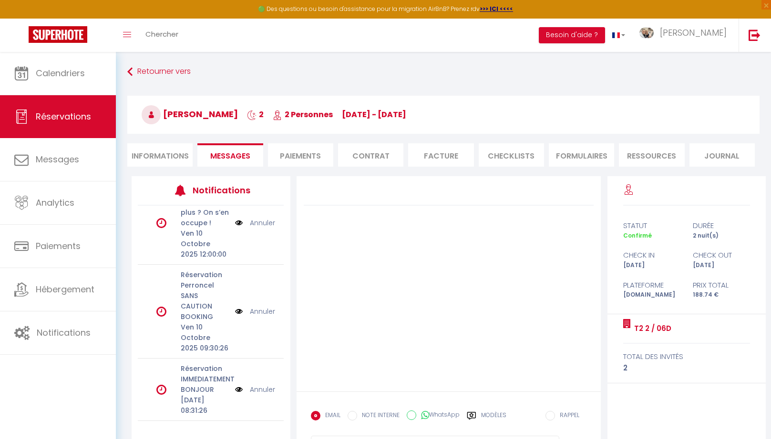
click at [261, 385] on link "Annuler" at bounding box center [262, 390] width 25 height 10
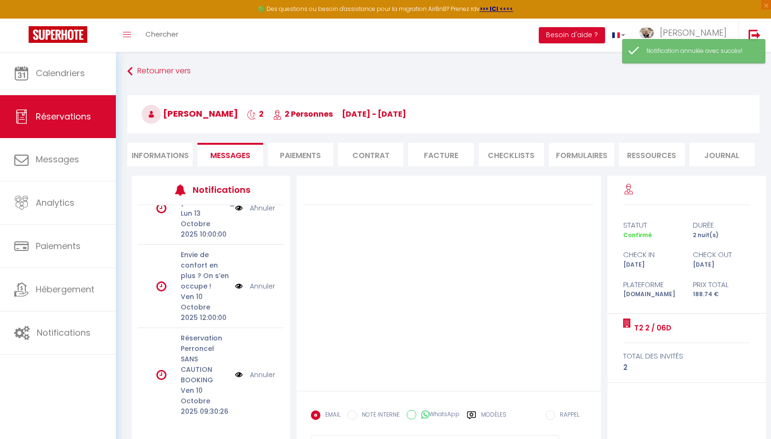
scroll to position [51, 0]
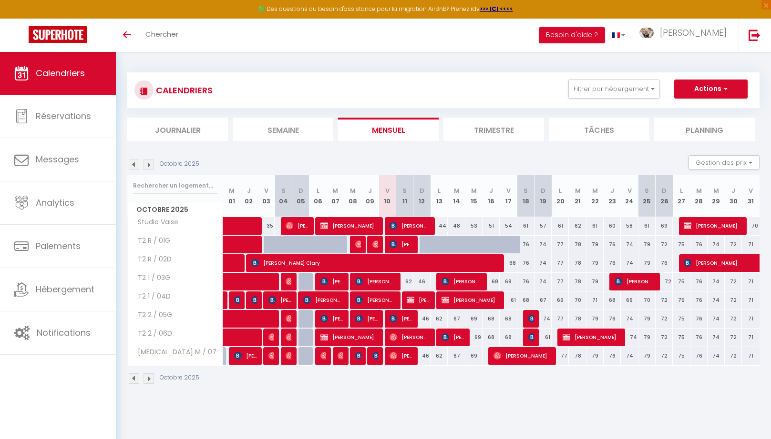
click at [375, 357] on img at bounding box center [376, 356] width 8 height 8
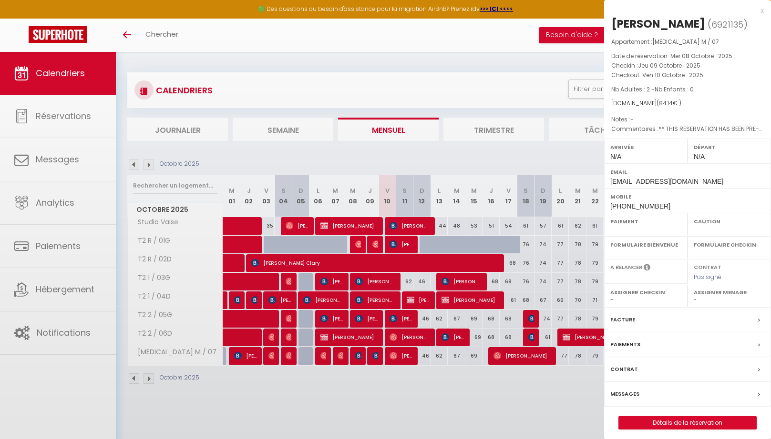
select select "OK"
select select "0"
select select "1"
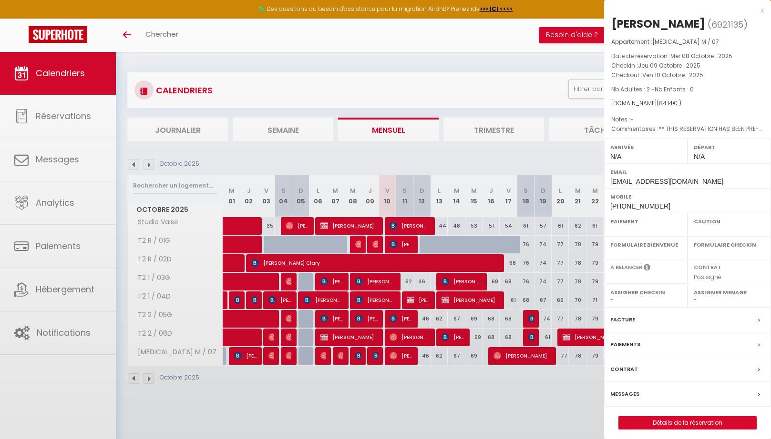
select select
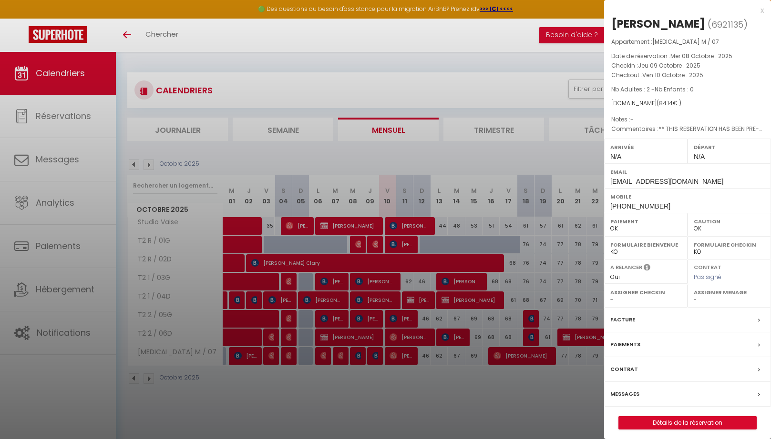
click at [406, 359] on div at bounding box center [385, 219] width 771 height 439
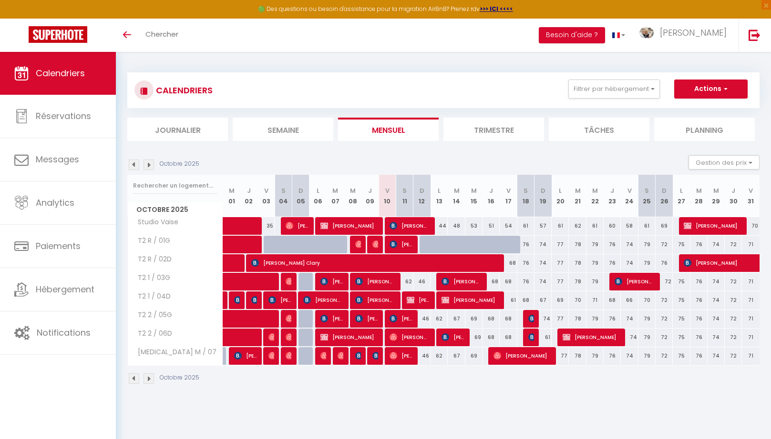
click at [406, 359] on span "[PERSON_NAME]" at bounding box center [400, 356] width 23 height 18
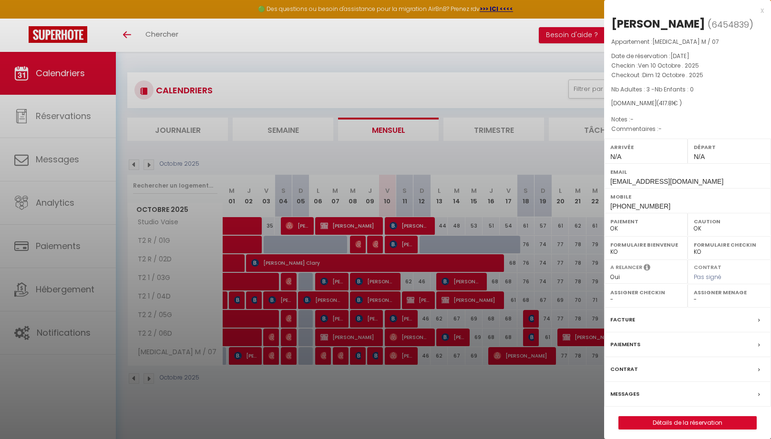
click at [372, 354] on div at bounding box center [385, 219] width 771 height 439
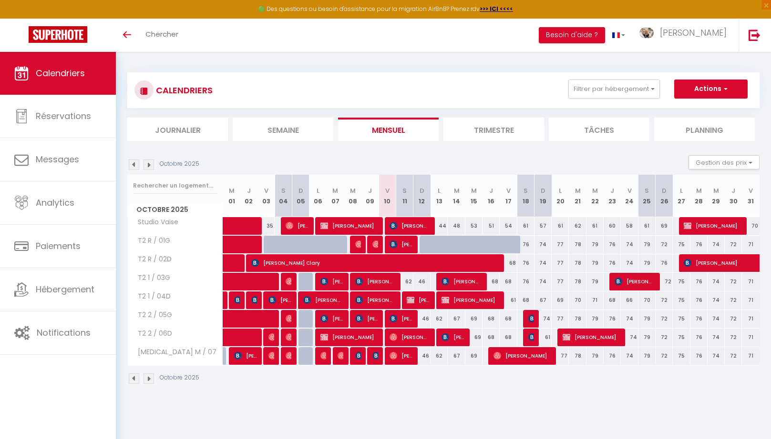
click at [373, 354] on img at bounding box center [376, 356] width 8 height 8
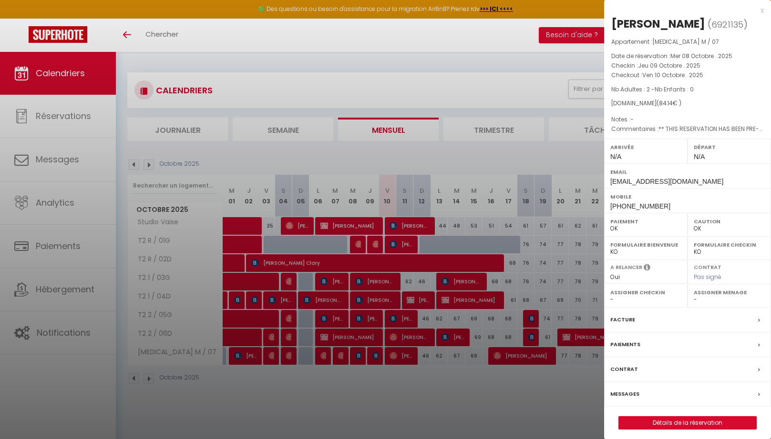
click at [391, 315] on div at bounding box center [385, 219] width 771 height 439
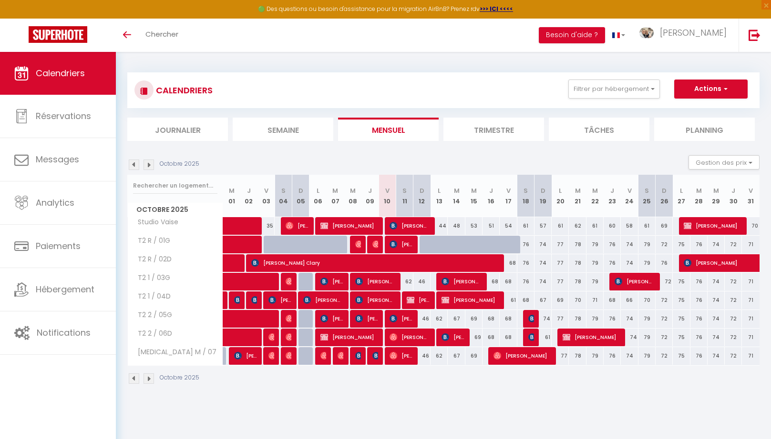
click at [392, 317] on img at bounding box center [393, 319] width 8 height 8
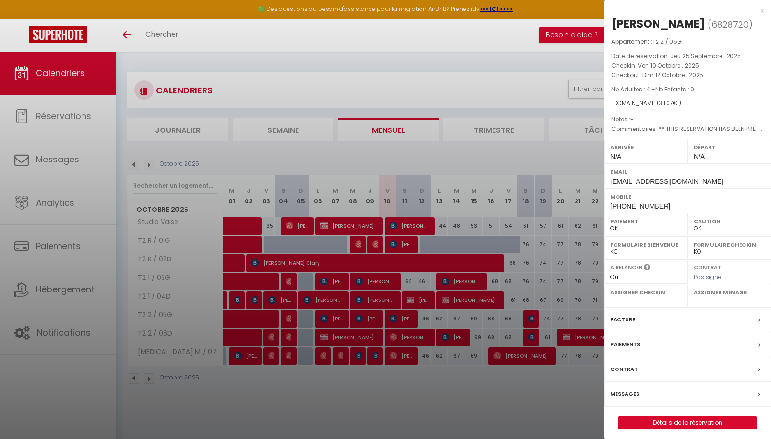
drag, startPoint x: 354, startPoint y: 320, endPoint x: 359, endPoint y: 320, distance: 5.2
click at [354, 320] on div at bounding box center [385, 219] width 771 height 439
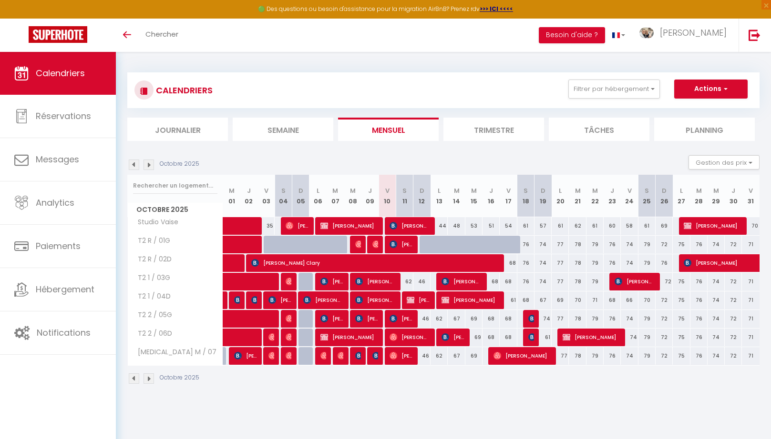
click at [359, 320] on img at bounding box center [359, 319] width 8 height 8
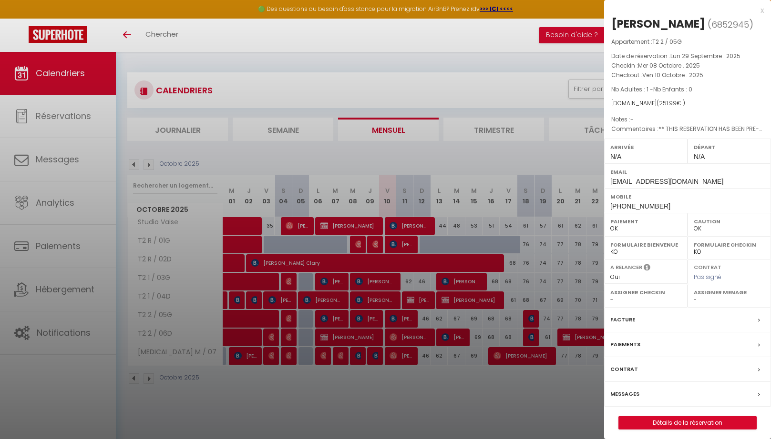
scroll to position [2, 0]
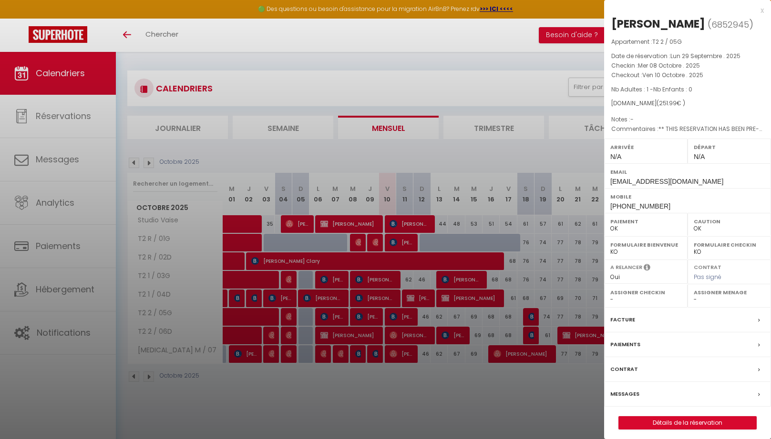
click at [759, 10] on div "x" at bounding box center [684, 10] width 160 height 11
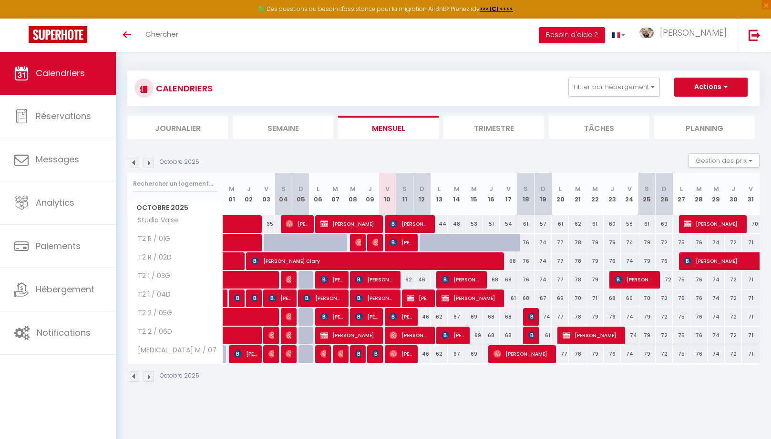
click at [377, 350] on img at bounding box center [376, 354] width 8 height 8
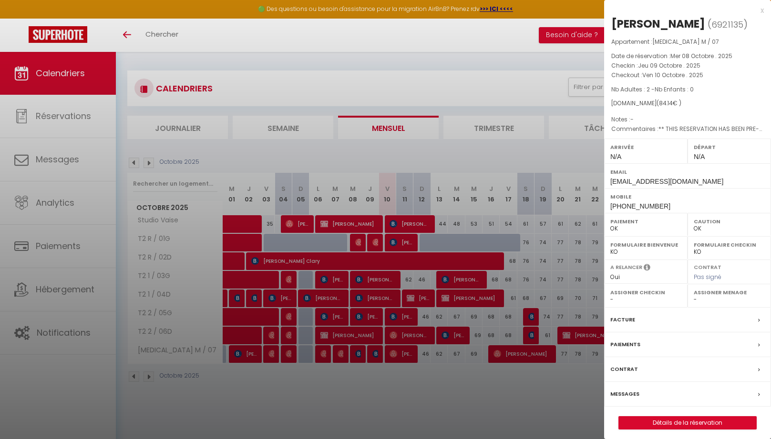
click at [760, 11] on div "x" at bounding box center [684, 10] width 160 height 11
